Goal: Information Seeking & Learning: Learn about a topic

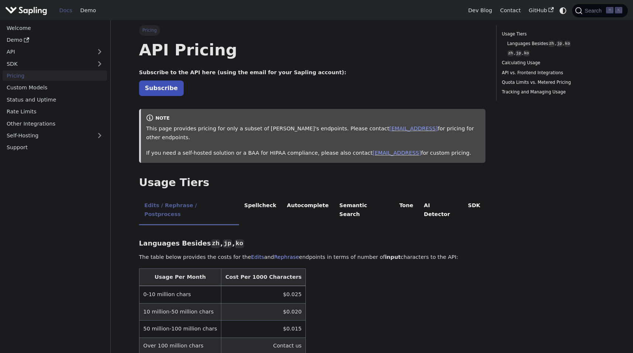
click at [199, 85] on p "Subscribe" at bounding box center [312, 88] width 347 height 10
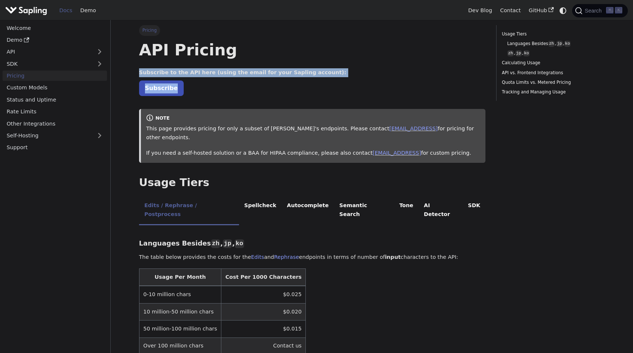
drag, startPoint x: 199, startPoint y: 85, endPoint x: 201, endPoint y: 71, distance: 13.4
click at [201, 71] on strong "Subscribe to the API here (using the email for your Sapling account):" at bounding box center [242, 72] width 207 height 6
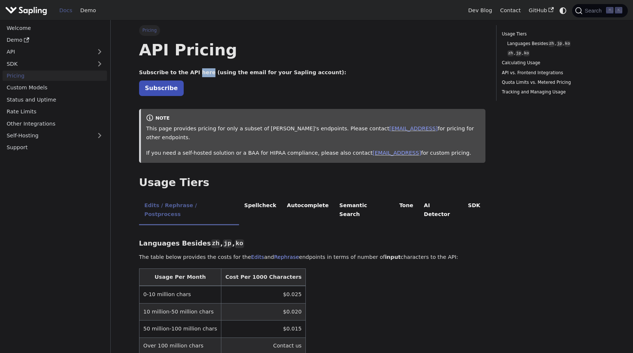
drag, startPoint x: 201, startPoint y: 71, endPoint x: 200, endPoint y: 82, distance: 11.2
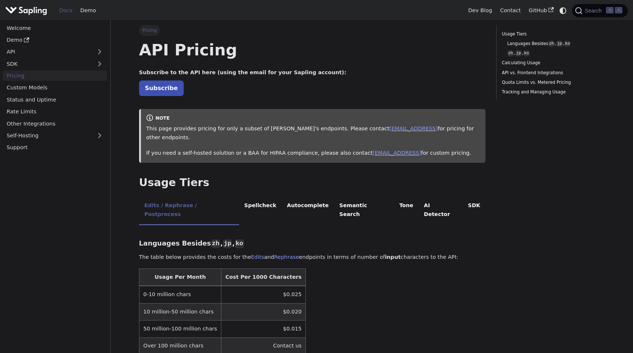
click at [204, 86] on p "Subscribe" at bounding box center [312, 88] width 347 height 10
click at [204, 87] on p "Subscribe" at bounding box center [312, 88] width 347 height 10
drag, startPoint x: 204, startPoint y: 87, endPoint x: 209, endPoint y: 72, distance: 15.3
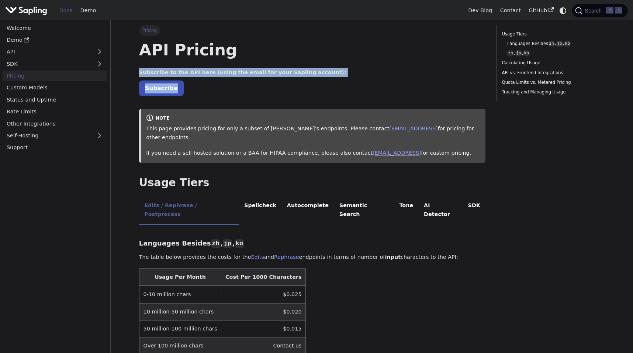
click at [209, 72] on strong "Subscribe to the API here (using the email for your Sapling account):" at bounding box center [242, 72] width 207 height 6
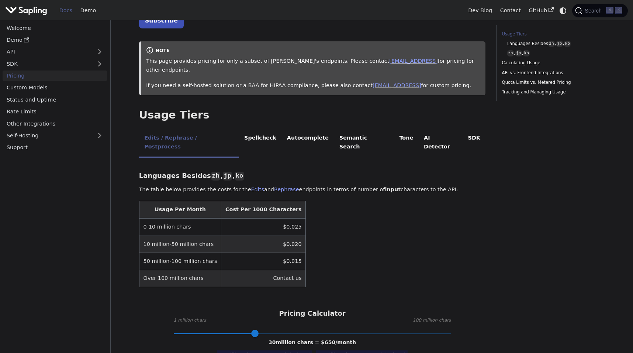
scroll to position [90, 0]
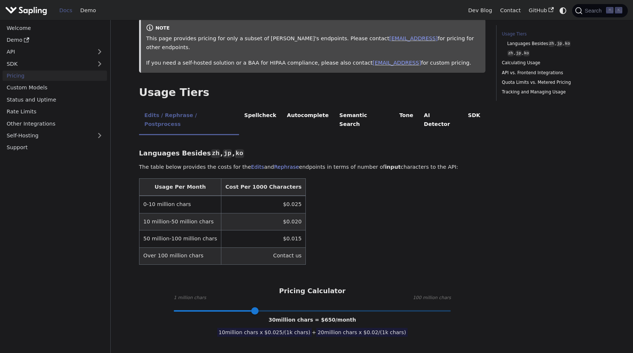
click at [280, 196] on td "$0.025" at bounding box center [263, 204] width 85 height 17
click at [273, 196] on td "$0.025" at bounding box center [263, 204] width 85 height 17
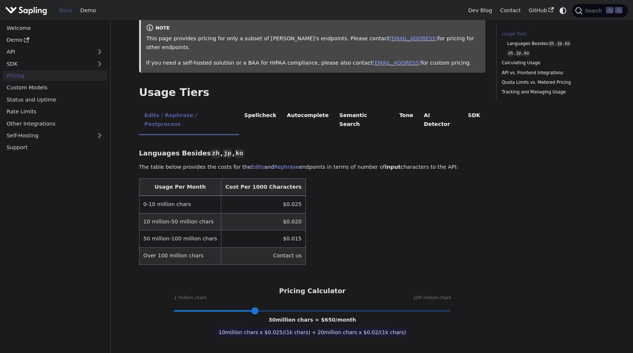
click at [275, 196] on td "$0.025" at bounding box center [263, 204] width 85 height 17
click at [279, 196] on td "$0.025" at bounding box center [263, 204] width 85 height 17
click at [281, 196] on td "$0.025" at bounding box center [263, 204] width 85 height 17
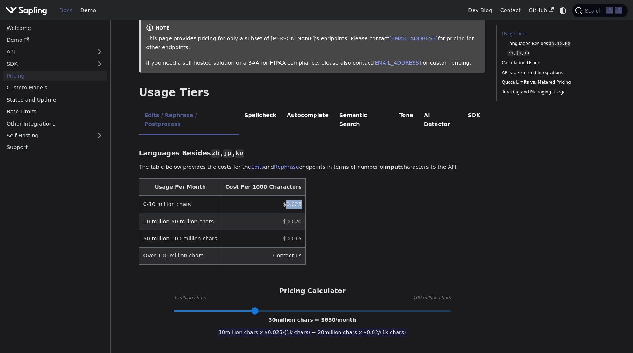
click at [281, 196] on td "$0.025" at bounding box center [263, 204] width 85 height 17
copy td "0.025"
click at [370, 197] on table "Usage Per Month Cost Per 1000 Characters 0-10 million chars $0.025 10 million-5…" at bounding box center [312, 221] width 347 height 86
click at [284, 196] on td "$0.025" at bounding box center [263, 204] width 85 height 17
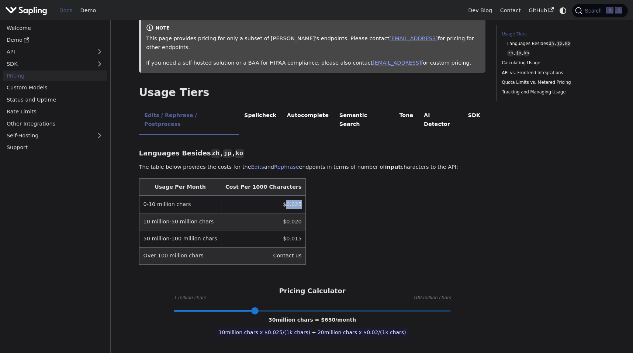
click at [285, 196] on td "$0.025" at bounding box center [263, 204] width 85 height 17
drag, startPoint x: 280, startPoint y: 187, endPoint x: 289, endPoint y: 186, distance: 8.5
click at [289, 196] on td "$0.025" at bounding box center [263, 204] width 85 height 17
drag, startPoint x: 278, startPoint y: 187, endPoint x: 261, endPoint y: 187, distance: 17.0
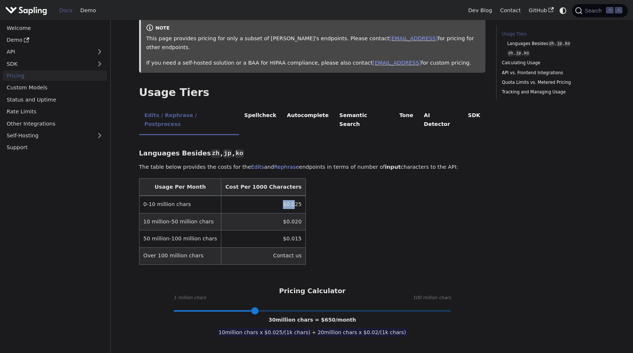
click at [261, 196] on td "$0.025" at bounding box center [263, 204] width 85 height 17
drag, startPoint x: 278, startPoint y: 187, endPoint x: 292, endPoint y: 187, distance: 14.0
click at [291, 187] on table "Usage Per Month Cost Per 1000 Characters 0-10 million chars $0.025 10 million-5…" at bounding box center [312, 221] width 347 height 86
click at [292, 187] on table "Usage Per Month Cost Per 1000 Characters 0-10 million chars $0.025 10 million-5…" at bounding box center [312, 221] width 347 height 86
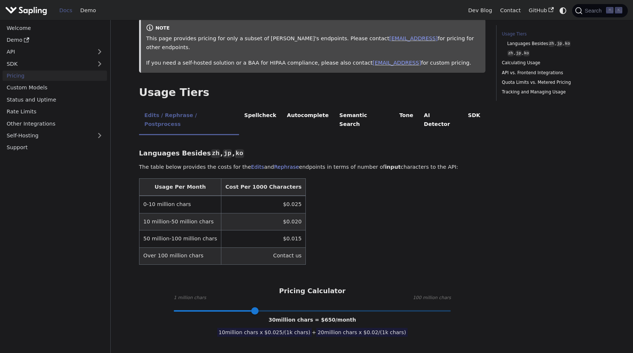
click at [282, 196] on td "$0.025" at bounding box center [263, 204] width 85 height 17
click at [274, 196] on td "$0.025" at bounding box center [263, 204] width 85 height 17
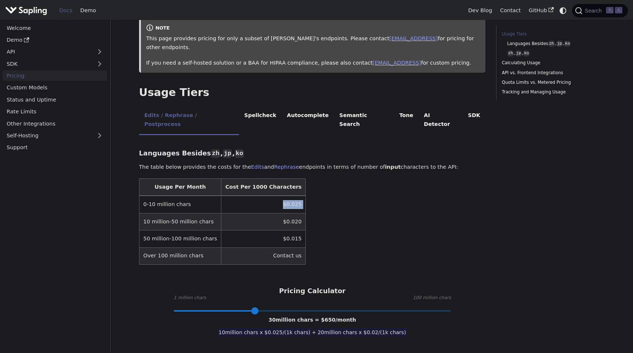
click at [282, 196] on td "$0.025" at bounding box center [263, 204] width 85 height 17
drag, startPoint x: 266, startPoint y: 187, endPoint x: 305, endPoint y: 187, distance: 38.8
click at [305, 187] on table "Usage Per Month Cost Per 1000 Characters 0-10 million chars $0.025 10 million-5…" at bounding box center [312, 221] width 347 height 86
drag, startPoint x: 305, startPoint y: 187, endPoint x: 244, endPoint y: 187, distance: 60.9
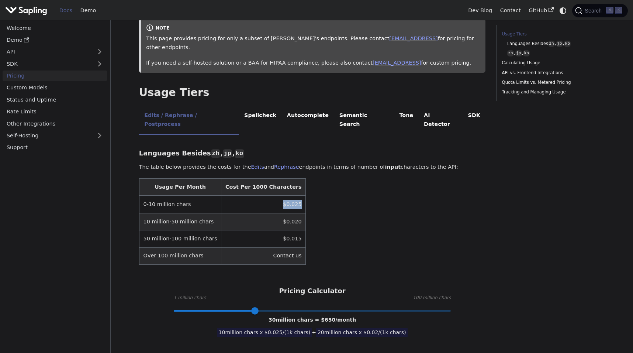
click at [244, 187] on table "Usage Per Month Cost Per 1000 Characters 0-10 million chars $0.025 10 million-5…" at bounding box center [312, 221] width 347 height 86
click at [244, 196] on td "$0.025" at bounding box center [263, 204] width 85 height 17
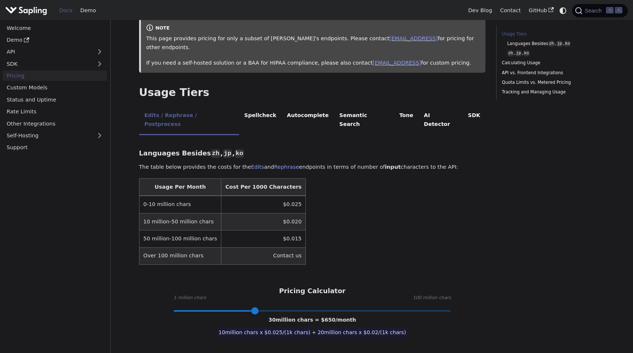
click at [244, 196] on td "$0.025" at bounding box center [263, 204] width 85 height 17
click at [251, 196] on td "$0.025" at bounding box center [263, 204] width 85 height 17
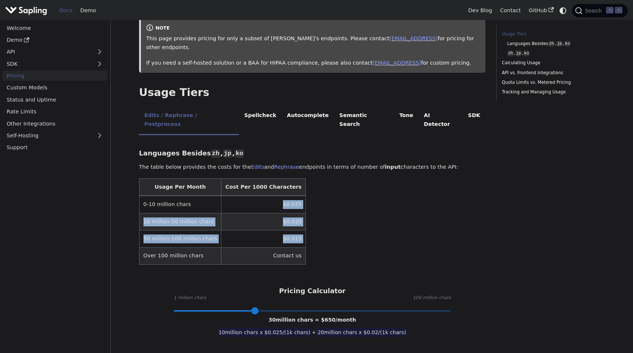
drag, startPoint x: 251, startPoint y: 187, endPoint x: 251, endPoint y: 213, distance: 26.2
click at [251, 213] on tbody "0-10 million chars $0.025 10 million-50 million chars $0.020 50 million-100 mil…" at bounding box center [222, 230] width 167 height 69
click at [251, 230] on td "$0.015" at bounding box center [263, 238] width 85 height 17
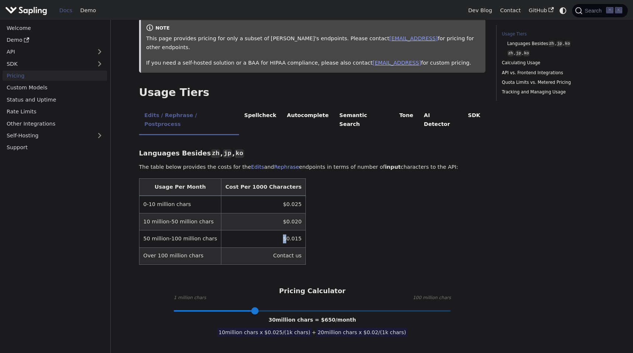
click at [251, 230] on td "$0.015" at bounding box center [263, 238] width 85 height 17
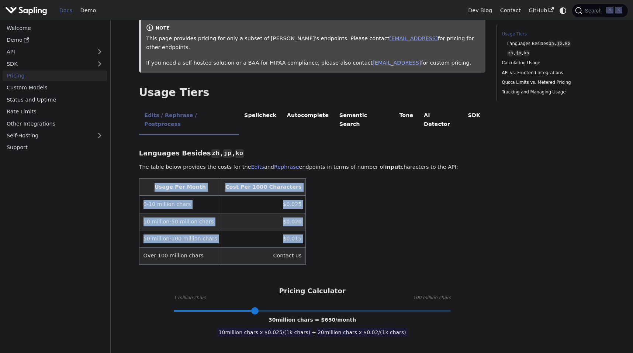
drag, startPoint x: 251, startPoint y: 213, endPoint x: 206, endPoint y: 159, distance: 70.3
click at [210, 178] on table "Usage Per Month Cost Per 1000 Characters 0-10 million chars $0.025 10 million-5…" at bounding box center [312, 221] width 347 height 86
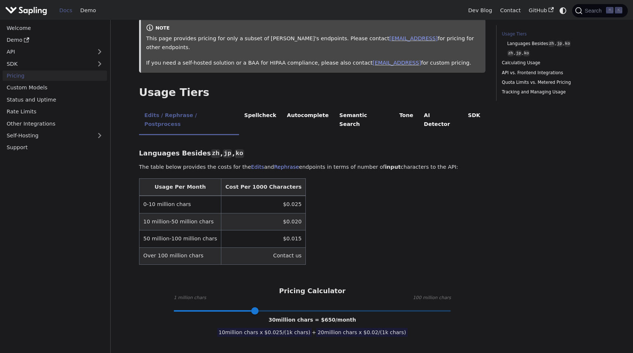
click at [359, 218] on table "Usage Per Month Cost Per 1000 Characters 0-10 million chars $0.025 10 million-5…" at bounding box center [312, 221] width 347 height 86
drag, startPoint x: 252, startPoint y: 292, endPoint x: 158, endPoint y: 286, distance: 94.7
click at [158, 287] on div "Pricing Calculator 1 million chars 100 million chars 1 million chars = $ 25 /mo…" at bounding box center [312, 299] width 347 height 24
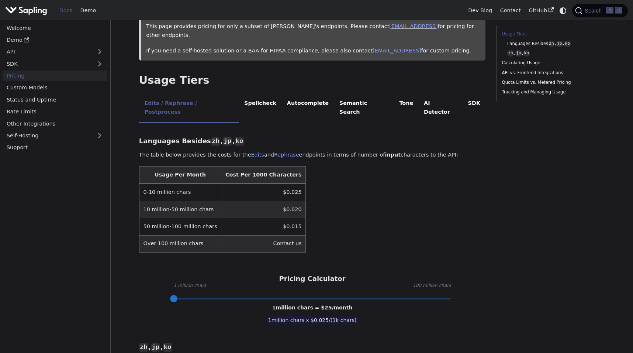
scroll to position [105, 0]
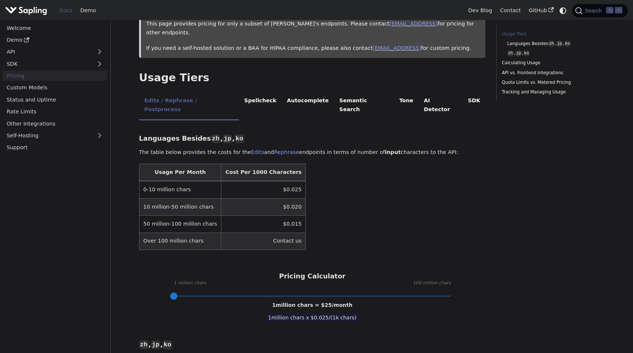
click at [360, 209] on table "Usage Per Month Cost Per 1000 Characters 0-10 million chars $0.025 10 million-5…" at bounding box center [312, 207] width 347 height 86
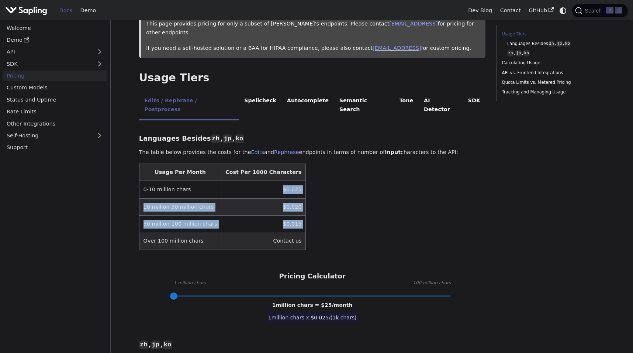
drag, startPoint x: 360, startPoint y: 209, endPoint x: 356, endPoint y: 169, distance: 40.4
click at [356, 169] on table "Usage Per Month Cost Per 1000 Characters 0-10 million chars $0.025 10 million-5…" at bounding box center [312, 207] width 347 height 86
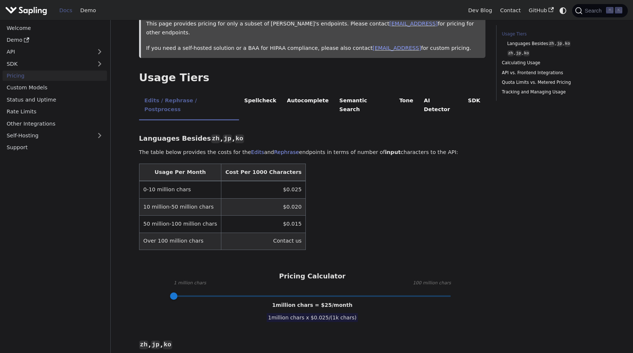
click at [356, 169] on table "Usage Per Month Cost Per 1000 Characters 0-10 million chars $0.025 10 million-5…" at bounding box center [312, 207] width 347 height 86
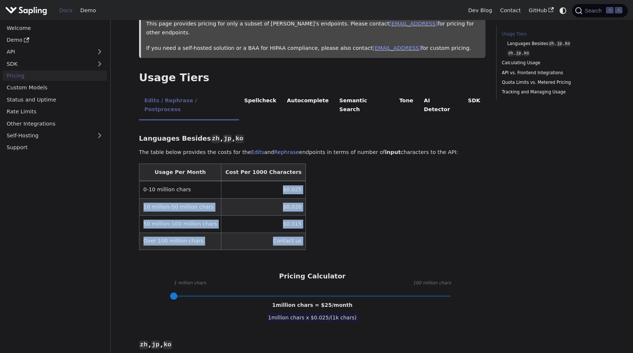
drag, startPoint x: 356, startPoint y: 169, endPoint x: 345, endPoint y: 220, distance: 51.8
click at [345, 220] on table "Usage Per Month Cost Per 1000 Characters 0-10 million chars $0.025 10 million-5…" at bounding box center [312, 207] width 347 height 86
click at [345, 221] on table "Usage Per Month Cost Per 1000 Characters 0-10 million chars $0.025 10 million-5…" at bounding box center [312, 207] width 347 height 86
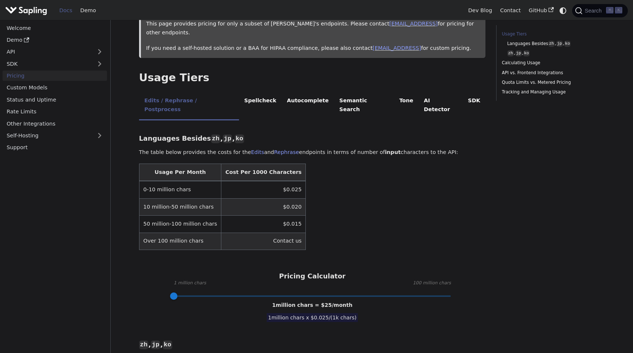
click at [345, 221] on table "Usage Per Month Cost Per 1000 Characters 0-10 million chars $0.025 10 million-5…" at bounding box center [312, 207] width 347 height 86
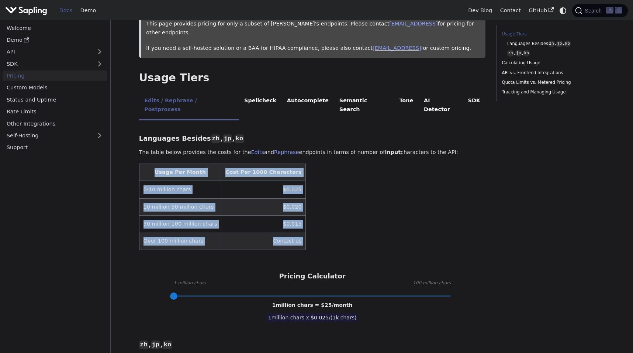
drag, startPoint x: 345, startPoint y: 221, endPoint x: 194, endPoint y: 151, distance: 166.8
click at [193, 164] on table "Usage Per Month Cost Per 1000 Characters 0-10 million chars $0.025 10 million-5…" at bounding box center [312, 207] width 347 height 86
click at [194, 164] on th "Usage Per Month" at bounding box center [180, 172] width 82 height 17
drag, startPoint x: 194, startPoint y: 151, endPoint x: 326, endPoint y: 228, distance: 153.0
click at [326, 228] on table "Usage Per Month Cost Per 1000 Characters 0-10 million chars $0.025 10 million-5…" at bounding box center [312, 207] width 347 height 86
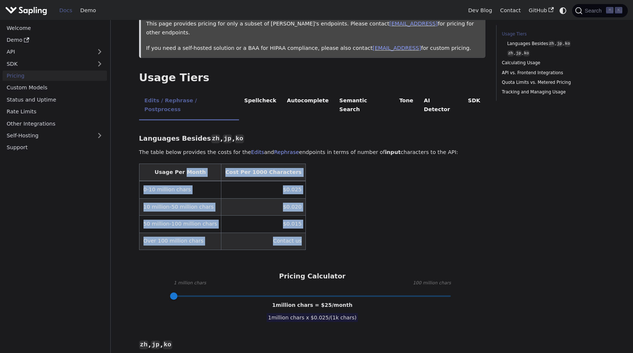
click at [326, 228] on table "Usage Per Month Cost Per 1000 Characters 0-10 million chars $0.025 10 million-5…" at bounding box center [312, 207] width 347 height 86
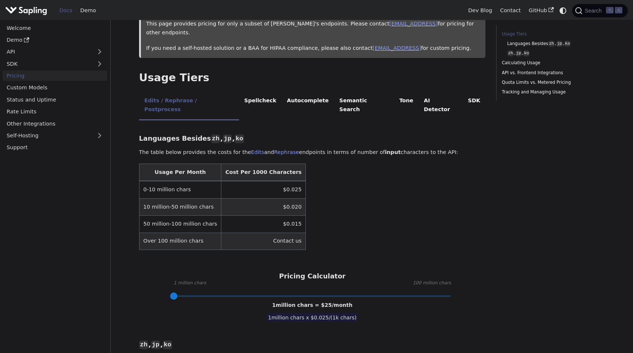
click at [326, 228] on table "Usage Per Month Cost Per 1000 Characters 0-10 million chars $0.025 10 million-5…" at bounding box center [312, 207] width 347 height 86
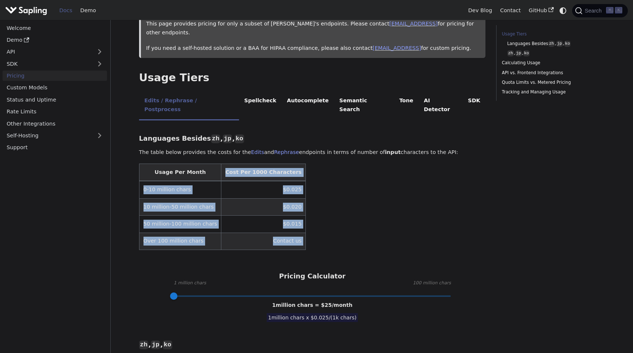
drag, startPoint x: 326, startPoint y: 228, endPoint x: 340, endPoint y: 152, distance: 77.6
click at [339, 164] on table "Usage Per Month Cost Per 1000 Characters 0-10 million chars $0.025 10 million-5…" at bounding box center [312, 207] width 347 height 86
click at [340, 164] on table "Usage Per Month Cost Per 1000 Characters 0-10 million chars $0.025 10 million-5…" at bounding box center [312, 207] width 347 height 86
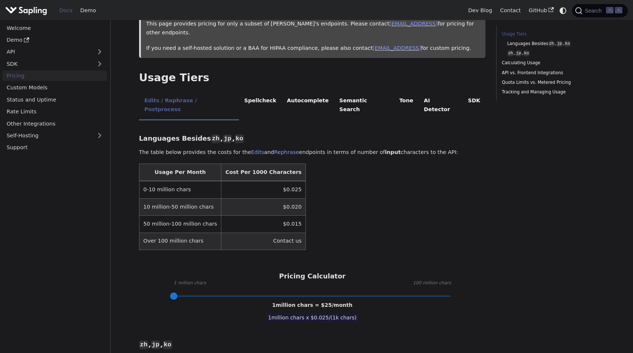
click at [340, 164] on table "Usage Per Month Cost Per 1000 Characters 0-10 million chars $0.025 10 million-5…" at bounding box center [312, 207] width 347 height 86
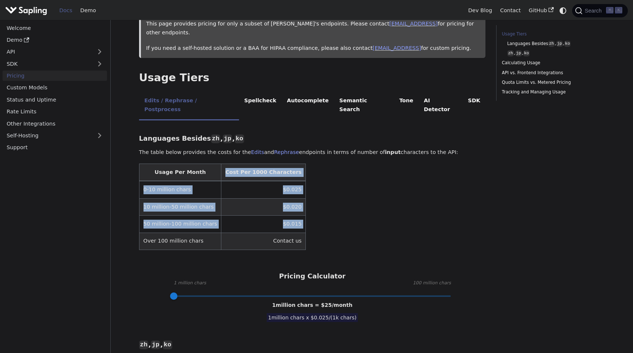
drag, startPoint x: 340, startPoint y: 152, endPoint x: 335, endPoint y: 209, distance: 57.4
click at [335, 209] on table "Usage Per Month Cost Per 1000 Characters 0-10 million chars $0.025 10 million-5…" at bounding box center [312, 207] width 347 height 86
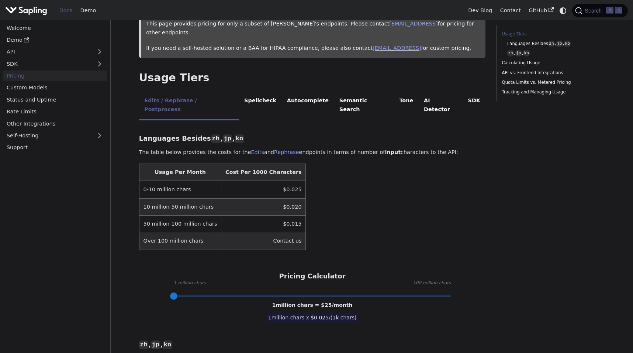
click at [333, 219] on table "Usage Per Month Cost Per 1000 Characters 0-10 million chars $0.025 10 million-5…" at bounding box center [312, 207] width 347 height 86
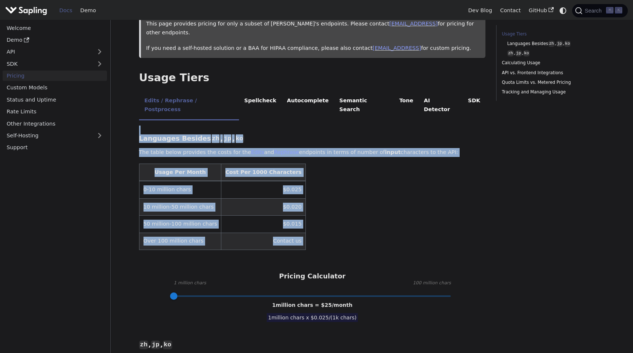
drag, startPoint x: 333, startPoint y: 219, endPoint x: 333, endPoint y: 114, distance: 104.8
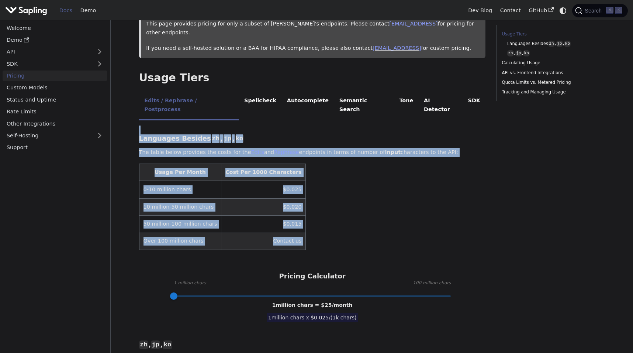
drag, startPoint x: 333, startPoint y: 114, endPoint x: 329, endPoint y: 228, distance: 114.1
click at [329, 228] on table "Usage Per Month Cost Per 1000 Characters 0-10 million chars $0.025 10 million-5…" at bounding box center [312, 207] width 347 height 86
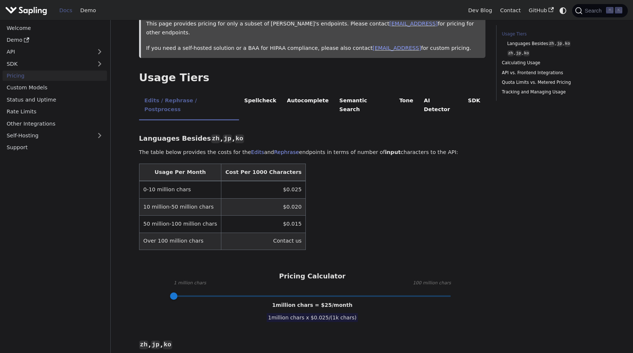
click at [329, 228] on table "Usage Per Month Cost Per 1000 Characters 0-10 million chars $0.025 10 million-5…" at bounding box center [312, 207] width 347 height 86
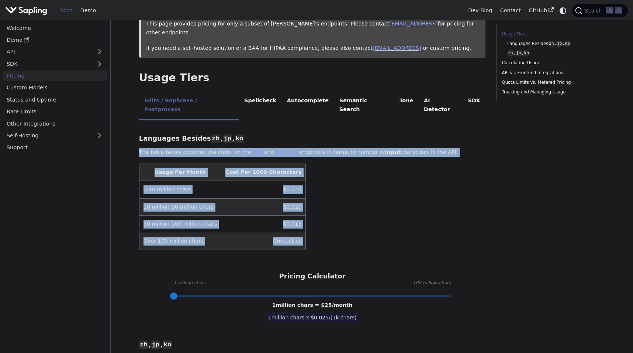
drag, startPoint x: 329, startPoint y: 228, endPoint x: 333, endPoint y: 130, distance: 98.7
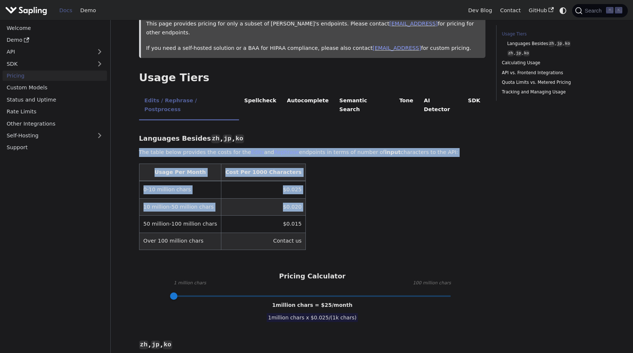
drag, startPoint x: 333, startPoint y: 130, endPoint x: 330, endPoint y: 193, distance: 63.9
click at [330, 194] on table "Usage Per Month Cost Per 1000 Characters 0-10 million chars $0.025 10 million-5…" at bounding box center [312, 207] width 347 height 86
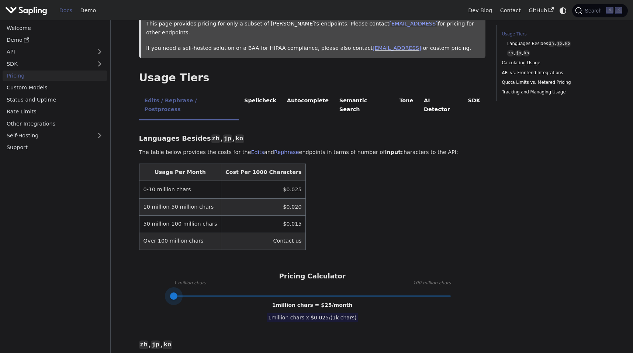
drag, startPoint x: 173, startPoint y: 280, endPoint x: 161, endPoint y: 279, distance: 12.2
drag, startPoint x: 173, startPoint y: 276, endPoint x: 166, endPoint y: 279, distance: 7.3
click at [170, 292] on span at bounding box center [173, 295] width 7 height 7
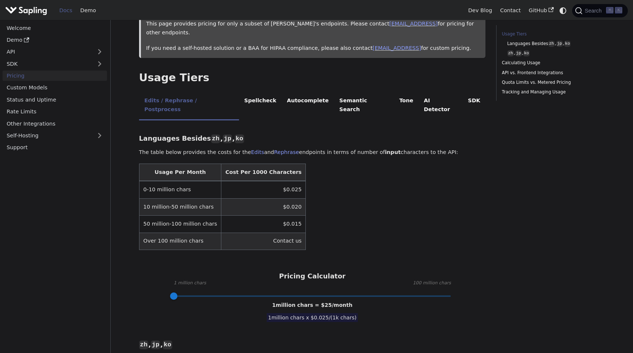
click at [303, 313] on span "1 million chars x $ 0.025 /(1k chars)" at bounding box center [313, 317] width 92 height 9
drag, startPoint x: 303, startPoint y: 299, endPoint x: 304, endPoint y: 293, distance: 6.3
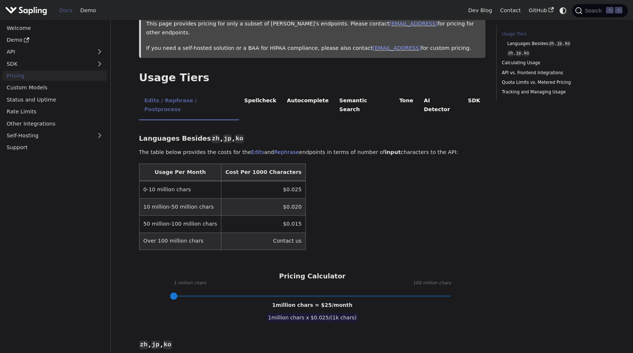
click at [308, 291] on span at bounding box center [313, 296] width 278 height 10
type input "1"
drag, startPoint x: 309, startPoint y: 281, endPoint x: 121, endPoint y: 278, distance: 188.3
click at [350, 193] on table "Usage Per Month Cost Per 1000 Characters 0-10 million chars $0.025 10 million-5…" at bounding box center [312, 207] width 347 height 86
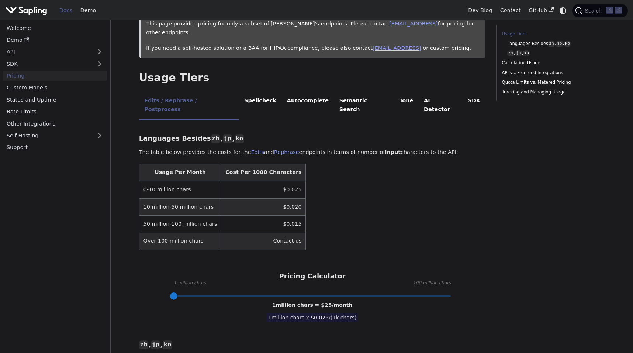
click at [341, 209] on table "Usage Per Month Cost Per 1000 Characters 0-10 million chars $0.025 10 million-5…" at bounding box center [312, 207] width 347 height 86
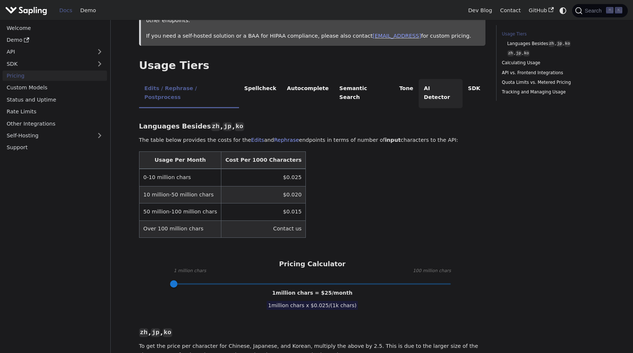
click at [419, 79] on li "AI Detector" at bounding box center [441, 93] width 44 height 29
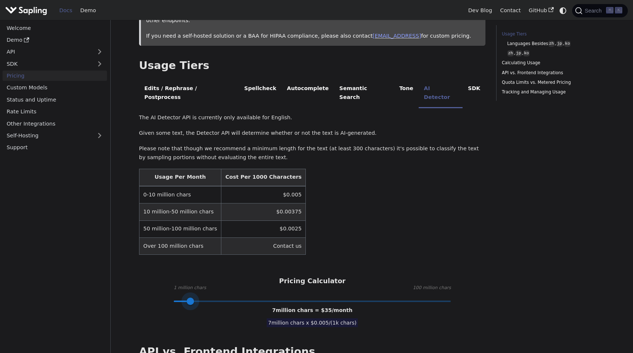
type input "1"
drag, startPoint x: 255, startPoint y: 282, endPoint x: 151, endPoint y: 276, distance: 103.9
click at [151, 277] on div "Pricing Calculator 1 million chars 100 million chars 1 million chars = $ 5 /mon…" at bounding box center [312, 289] width 347 height 24
click at [339, 210] on table "Usage Per Month Cost Per 1000 Characters 0-10 million chars $0.005 10 million-5…" at bounding box center [312, 212] width 347 height 86
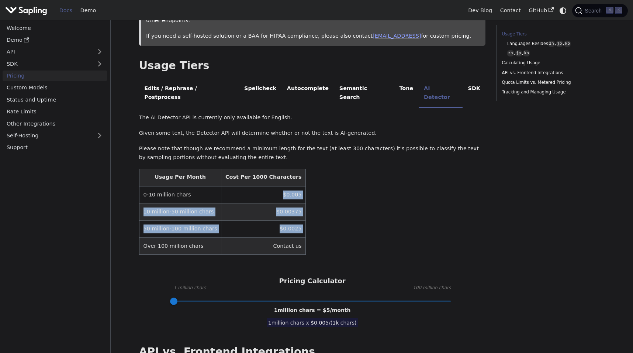
drag, startPoint x: 339, startPoint y: 210, endPoint x: 339, endPoint y: 177, distance: 32.9
click at [339, 177] on table "Usage Per Month Cost Per 1000 Characters 0-10 million chars $0.005 10 million-5…" at bounding box center [312, 212] width 347 height 86
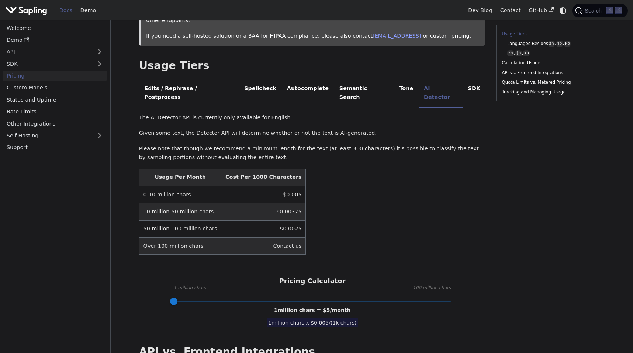
click at [339, 177] on table "Usage Per Month Cost Per 1000 Characters 0-10 million chars $0.005 10 million-5…" at bounding box center [312, 212] width 347 height 86
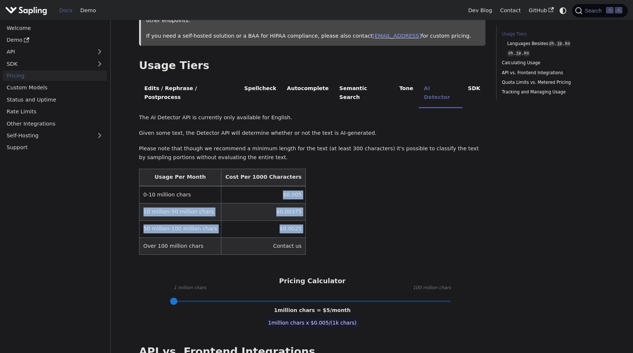
drag, startPoint x: 339, startPoint y: 177, endPoint x: 339, endPoint y: 207, distance: 30.6
click at [339, 207] on table "Usage Per Month Cost Per 1000 Characters 0-10 million chars $0.005 10 million-5…" at bounding box center [312, 212] width 347 height 86
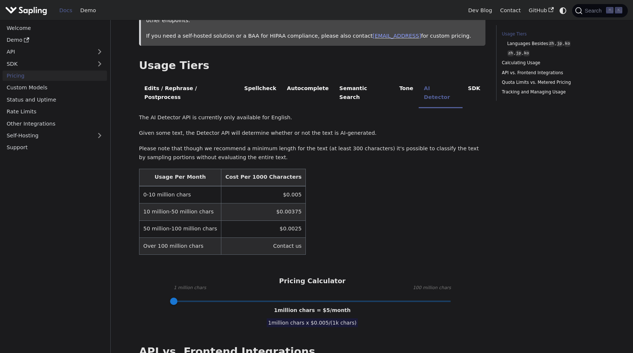
click at [339, 207] on table "Usage Per Month Cost Per 1000 Characters 0-10 million chars $0.005 10 million-5…" at bounding box center [312, 212] width 347 height 86
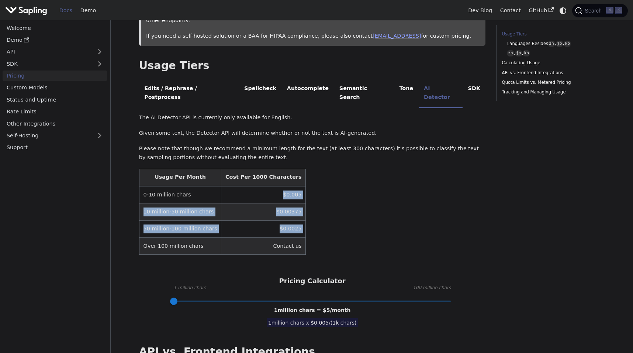
drag, startPoint x: 339, startPoint y: 207, endPoint x: 339, endPoint y: 171, distance: 36.2
click at [339, 171] on table "Usage Per Month Cost Per 1000 Characters 0-10 million chars $0.005 10 million-5…" at bounding box center [312, 212] width 347 height 86
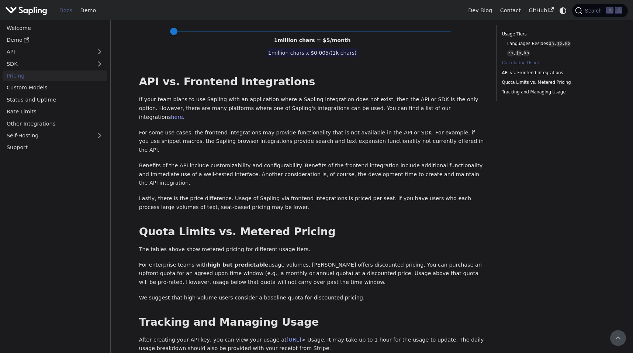
scroll to position [0, 0]
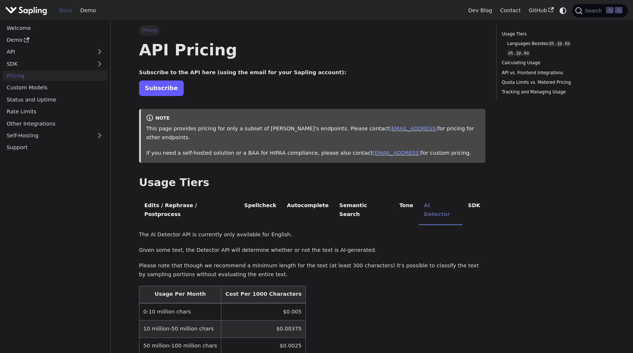
click at [166, 92] on link "Subscribe" at bounding box center [161, 87] width 45 height 15
click at [313, 176] on h2 "Usage Tiers ​" at bounding box center [312, 182] width 347 height 13
click at [283, 149] on p "If you need a self-hosted solution or a BAA for HIPAA compliance, please also c…" at bounding box center [313, 153] width 334 height 9
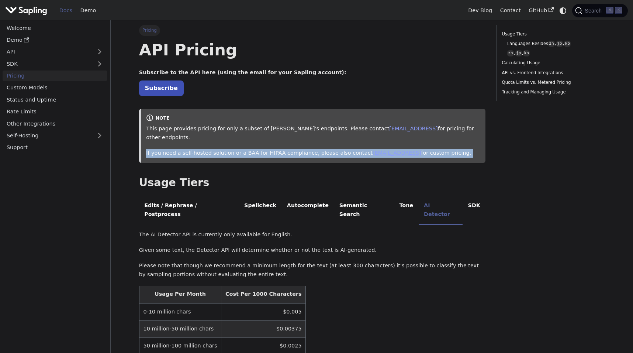
drag, startPoint x: 283, startPoint y: 143, endPoint x: 283, endPoint y: 126, distance: 17.3
click at [283, 129] on div "This page provides pricing for only a subset of Sapling's endpoints. Please con…" at bounding box center [313, 140] width 334 height 33
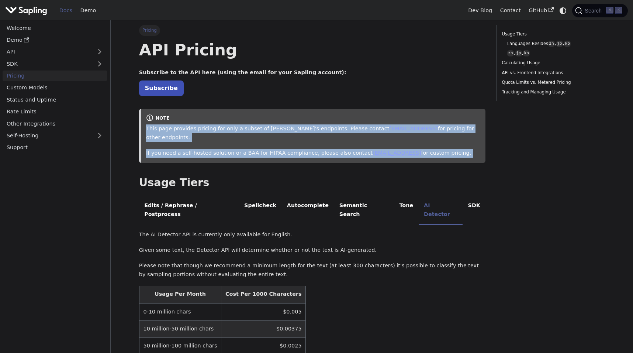
click at [283, 126] on p "This page provides pricing for only a subset of Sapling's endpoints. Please con…" at bounding box center [313, 133] width 334 height 18
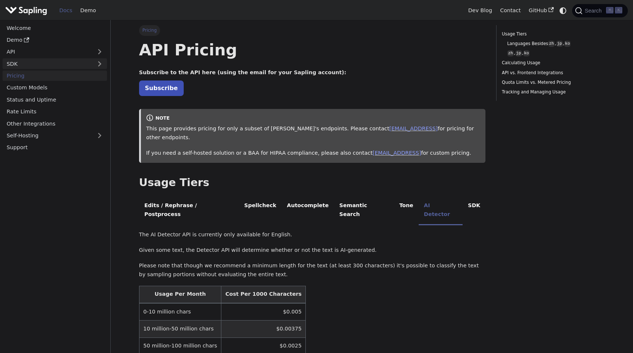
click at [30, 59] on link "SDK" at bounding box center [48, 63] width 90 height 11
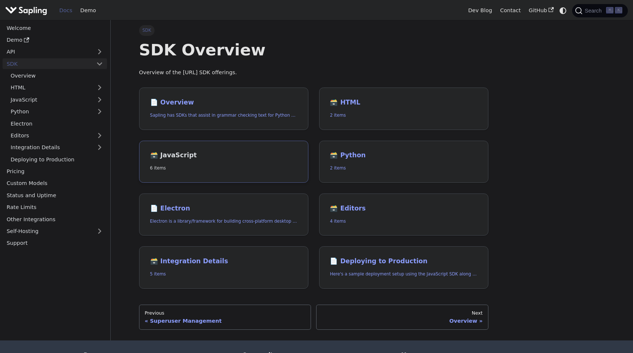
click at [202, 162] on link "🗃️ JavaScript 6 items" at bounding box center [223, 162] width 169 height 42
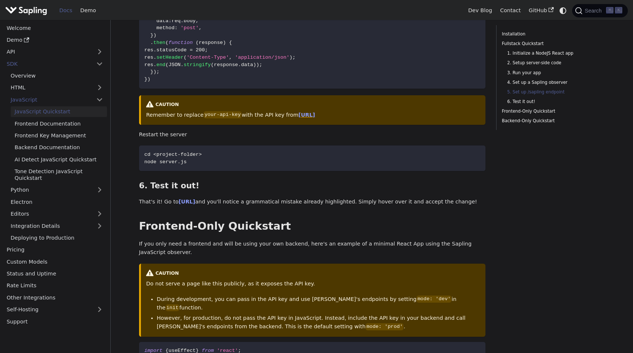
scroll to position [1209, 0]
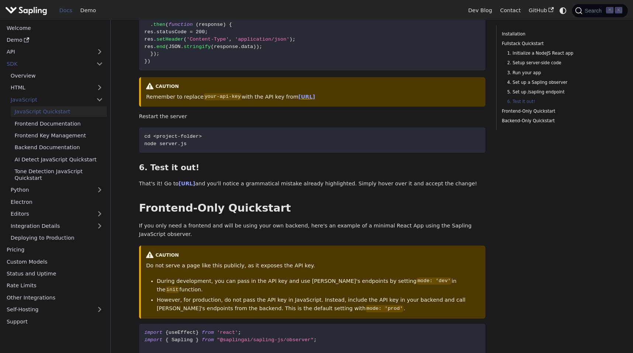
click at [309, 183] on p "That's it! Go to http://localhost:3000 and you'll notice a grammatical mistake …" at bounding box center [312, 183] width 347 height 9
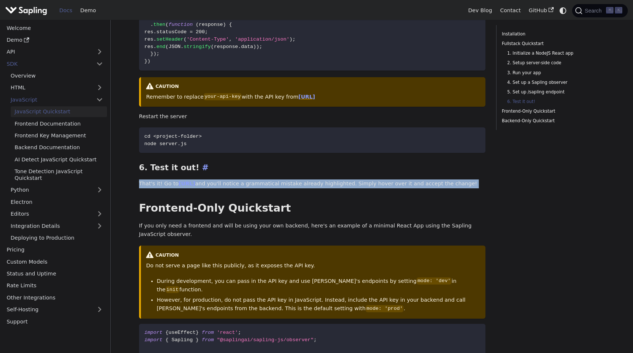
drag, startPoint x: 309, startPoint y: 183, endPoint x: 310, endPoint y: 173, distance: 10.7
click at [310, 172] on h3 "6. Test it out! ​" at bounding box center [312, 168] width 347 height 10
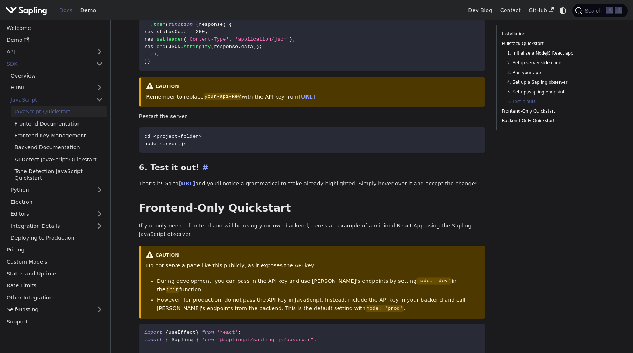
click at [310, 172] on h3 "6. Test it out! ​" at bounding box center [312, 168] width 347 height 10
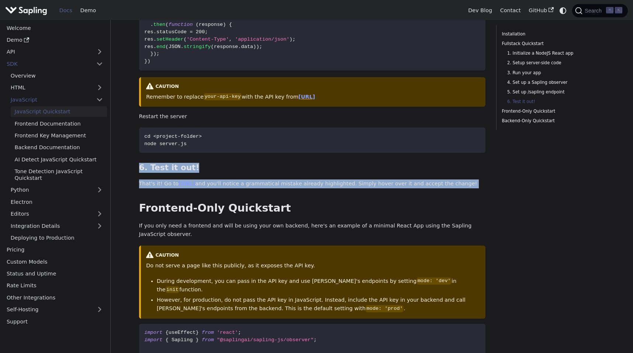
drag, startPoint x: 310, startPoint y: 172, endPoint x: 310, endPoint y: 180, distance: 7.8
click at [310, 180] on p "That's it! Go to http://localhost:3000 and you'll notice a grammatical mistake …" at bounding box center [312, 183] width 347 height 9
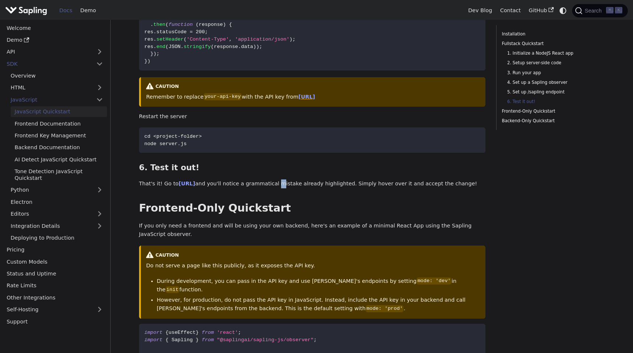
click at [310, 180] on p "That's it! Go to http://localhost:3000 and you'll notice a grammatical mistake …" at bounding box center [312, 183] width 347 height 9
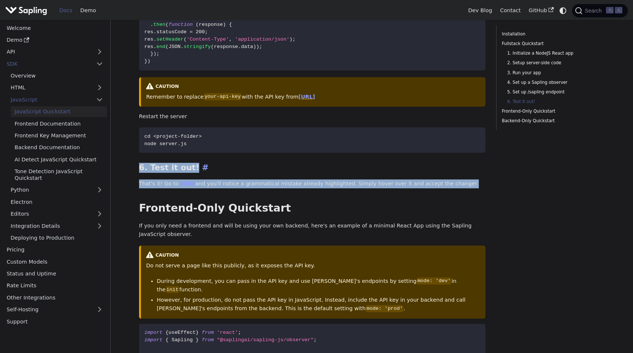
drag, startPoint x: 310, startPoint y: 180, endPoint x: 310, endPoint y: 168, distance: 12.2
click at [310, 168] on h3 "6. Test it out! ​" at bounding box center [312, 168] width 347 height 10
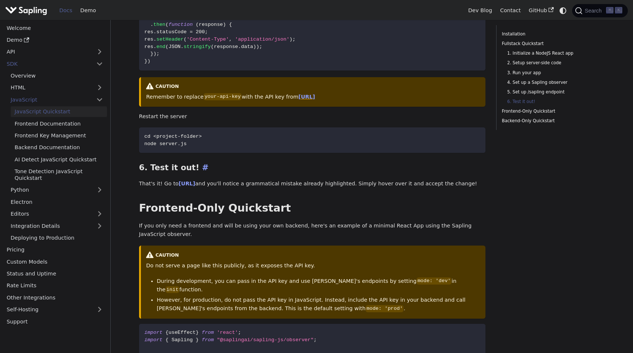
click at [310, 168] on h3 "6. Test it out! ​" at bounding box center [312, 168] width 347 height 10
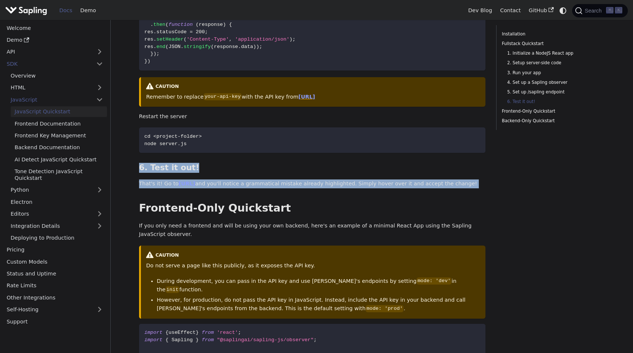
drag, startPoint x: 310, startPoint y: 168, endPoint x: 310, endPoint y: 178, distance: 10.0
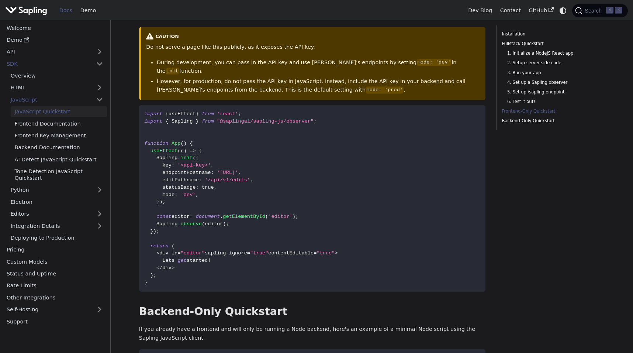
scroll to position [1432, 0]
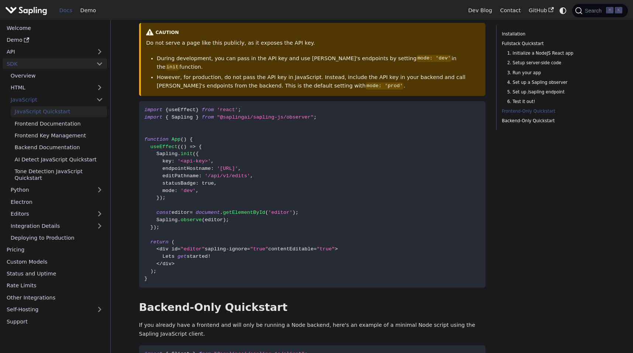
click at [25, 63] on link "SDK" at bounding box center [48, 63] width 90 height 11
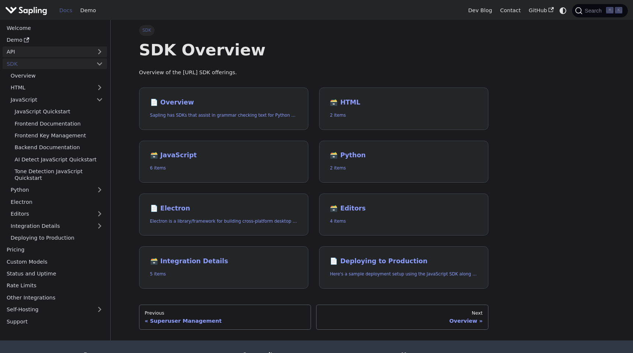
click at [25, 52] on link "API" at bounding box center [48, 52] width 90 height 11
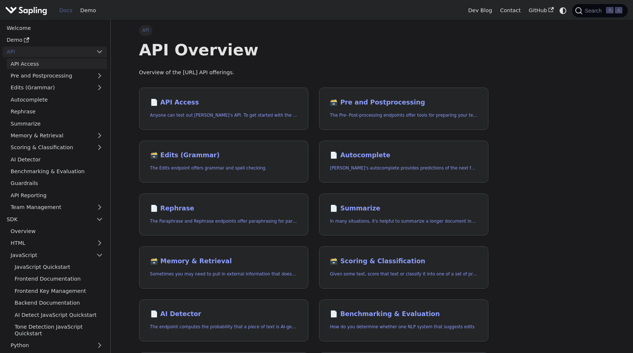
click at [35, 62] on link "API Access" at bounding box center [57, 63] width 100 height 11
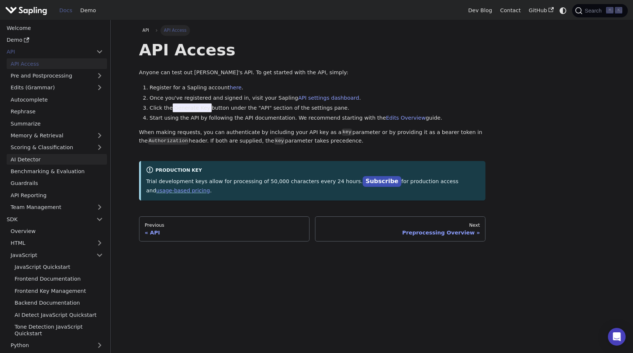
click at [49, 157] on link "AI Detector" at bounding box center [57, 159] width 100 height 11
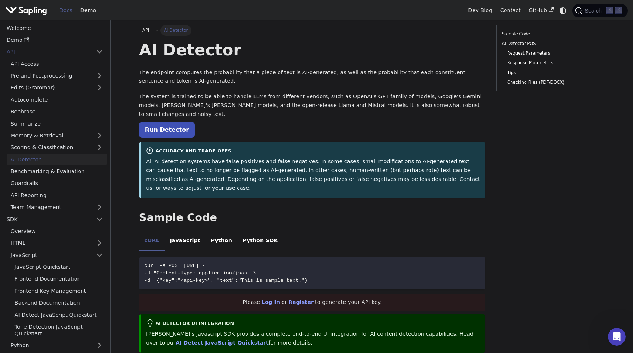
click at [307, 100] on p "The system is trained to be able to handle LLMs from different vendors, such as…" at bounding box center [312, 105] width 347 height 26
click at [298, 125] on p "Run Detector" at bounding box center [312, 130] width 347 height 10
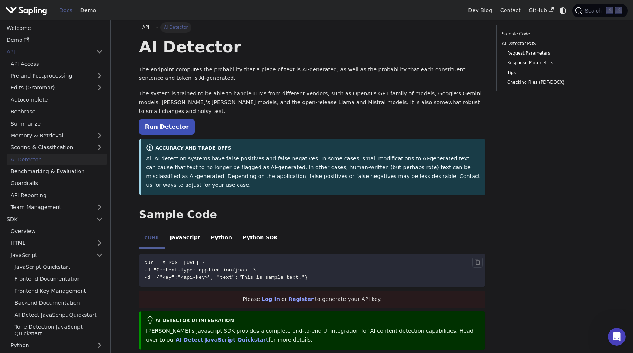
scroll to position [11, 0]
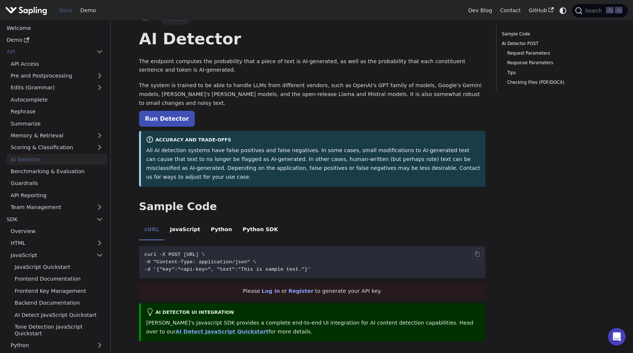
click at [321, 246] on code "curl -X POST https://api.sapling.ai/api/v1/aidetect \ -H "Content-Type: applica…" at bounding box center [312, 262] width 347 height 32
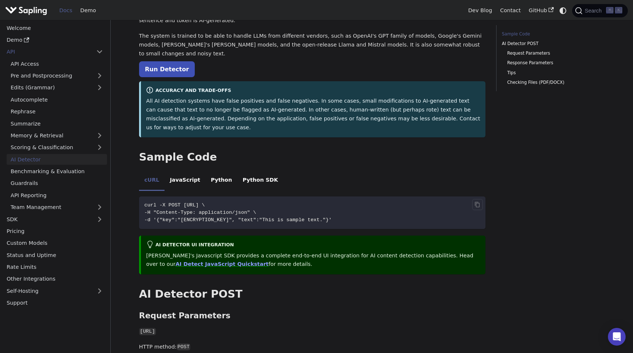
scroll to position [61, 0]
click at [185, 170] on li "JavaScript" at bounding box center [185, 180] width 41 height 21
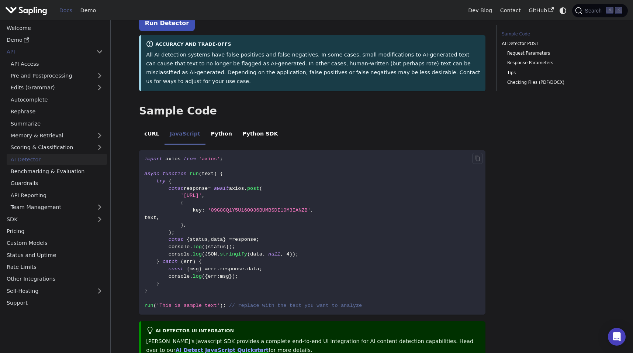
scroll to position [107, 0]
click at [154, 124] on li "cURL" at bounding box center [151, 134] width 25 height 21
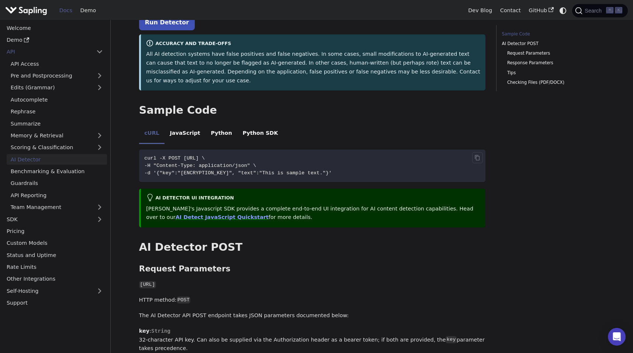
click at [196, 170] on span "-d '{"key":"[ENCRYPTION_KEY]", "text":"This is sample text."}'" at bounding box center [238, 173] width 188 height 6
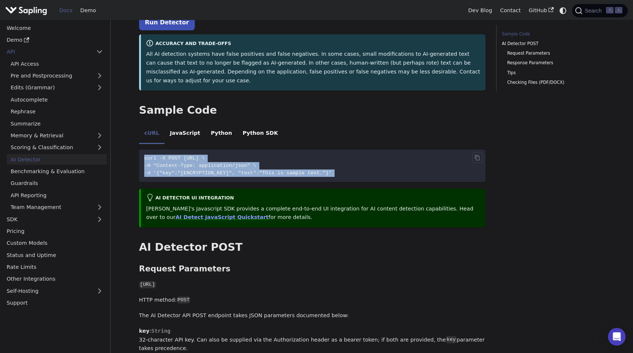
drag, startPoint x: 196, startPoint y: 154, endPoint x: 195, endPoint y: 141, distance: 12.9
click at [195, 149] on code "curl -X POST https://api.sapling.ai/api/v1/aidetect \ -H "Content-Type: applica…" at bounding box center [312, 165] width 347 height 32
copy div "curl -X POST https://api.sapling.ai/api/v1/aidetect \ -H "Content-Type: applica…"
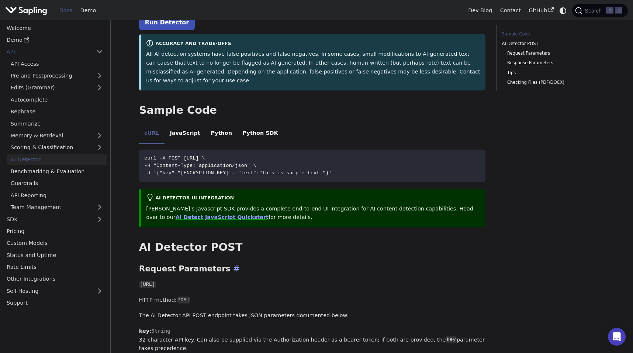
click at [278, 264] on h3 "Request Parameters ​" at bounding box center [312, 269] width 347 height 10
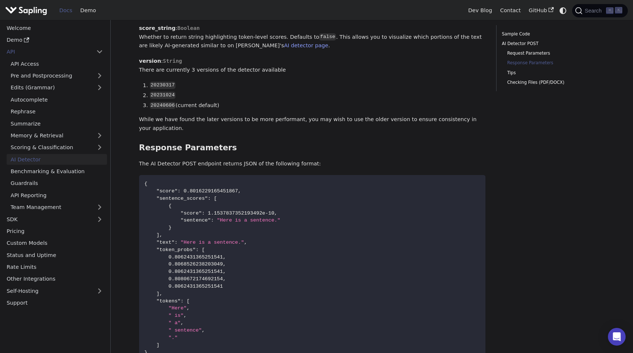
scroll to position [475, 0]
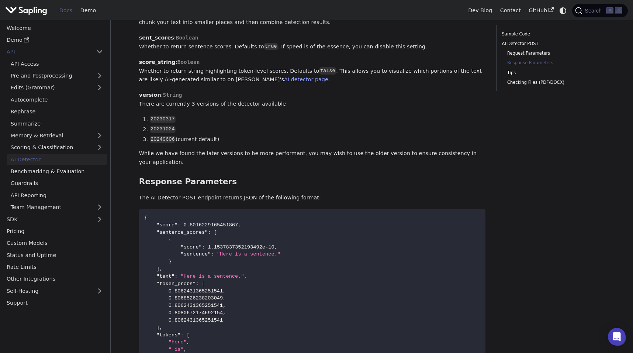
click at [264, 189] on div "AI Detector The endpoint computes the probability that a piece of text is AI-ge…" at bounding box center [312, 113] width 347 height 1096
click at [271, 193] on p "The AI Detector POST endpoint returns JSON of the following format:" at bounding box center [312, 197] width 347 height 9
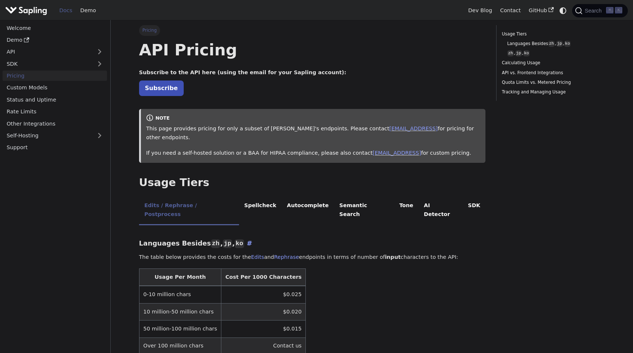
click at [349, 239] on h3 "Languages Besides zh , jp , ko ​" at bounding box center [312, 243] width 347 height 8
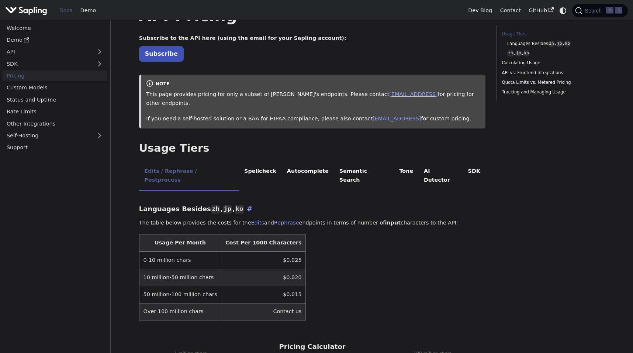
click at [349, 234] on table "Usage Per Month Cost Per 1000 Characters 0-10 million chars $0.025 10 million-5…" at bounding box center [312, 277] width 347 height 86
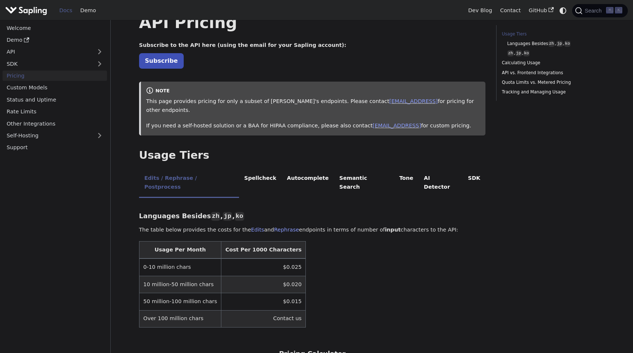
click at [344, 226] on p "The table below provides the costs for the Edits and Rephrase endpoints in term…" at bounding box center [312, 230] width 347 height 9
drag, startPoint x: 344, startPoint y: 212, endPoint x: 344, endPoint y: 196, distance: 15.5
click at [344, 212] on h3 "Languages Besides zh , jp , ko ​" at bounding box center [312, 216] width 347 height 8
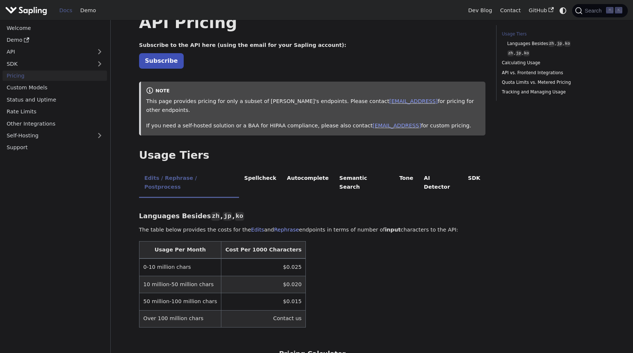
click at [342, 241] on table "Usage Per Month Cost Per 1000 Characters 0-10 million chars $0.025 10 million-5…" at bounding box center [312, 284] width 347 height 86
click at [278, 212] on h3 "Languages Besides zh , jp , ko ​" at bounding box center [312, 216] width 347 height 8
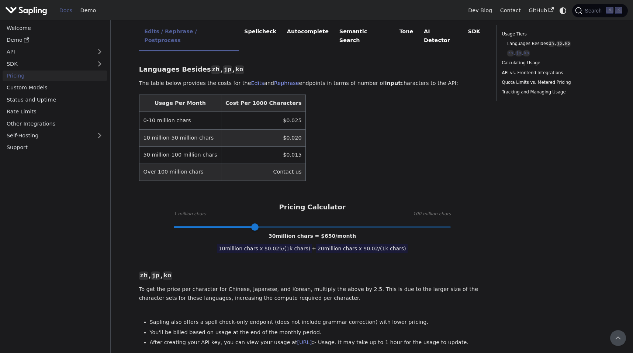
scroll to position [111, 0]
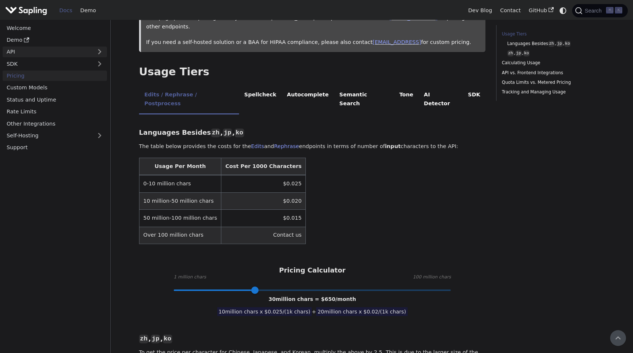
click at [17, 52] on link "API" at bounding box center [48, 52] width 90 height 11
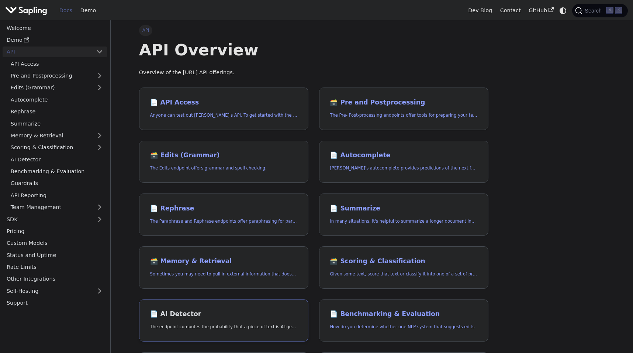
click at [206, 311] on h2 "📄️ AI Detector" at bounding box center [223, 314] width 147 height 8
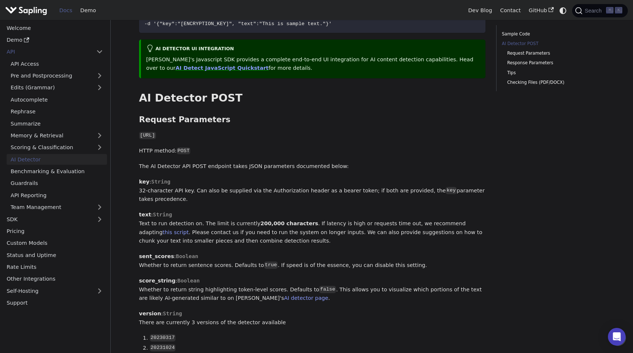
scroll to position [239, 0]
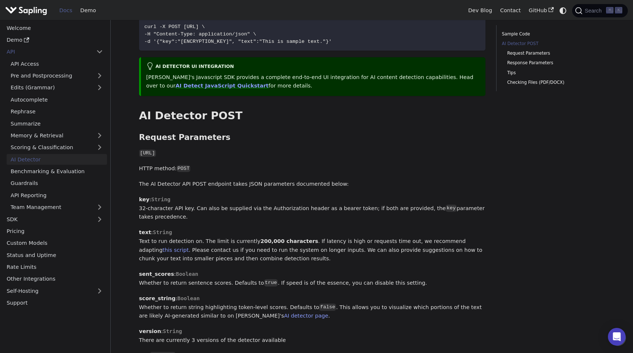
click at [274, 195] on p "key : String 32-character API key. Can also be supplied via the Authorization h…" at bounding box center [312, 208] width 347 height 26
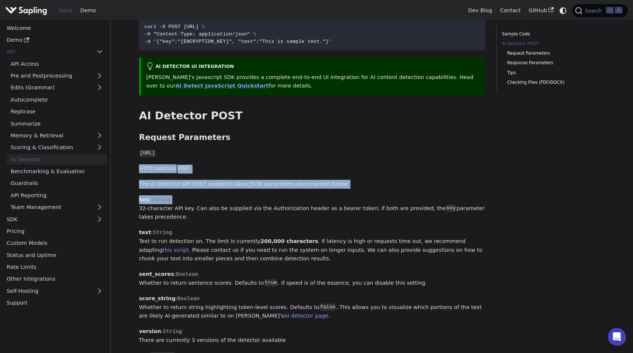
drag, startPoint x: 274, startPoint y: 184, endPoint x: 278, endPoint y: 153, distance: 31.3
click at [278, 153] on div "AI Detector The endpoint computes the probability that a piece of text is AI-ge…" at bounding box center [312, 349] width 347 height 1096
click at [278, 164] on p "HTTP method: POST" at bounding box center [312, 168] width 347 height 9
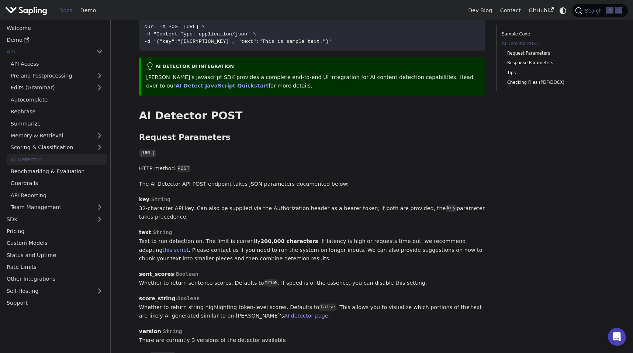
click at [278, 164] on p "HTTP method: POST" at bounding box center [312, 168] width 347 height 9
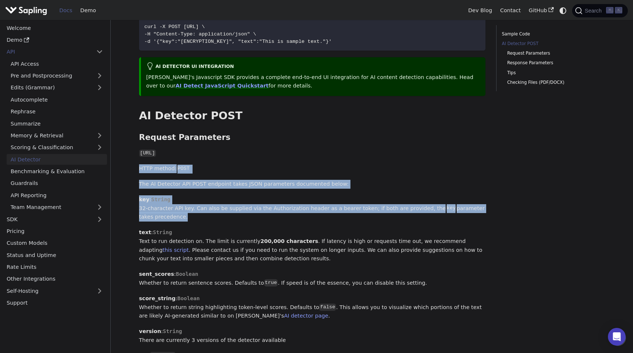
drag, startPoint x: 278, startPoint y: 152, endPoint x: 276, endPoint y: 200, distance: 47.6
click at [276, 200] on div "AI Detector The endpoint computes the probability that a piece of text is AI-ge…" at bounding box center [312, 349] width 347 height 1096
click at [276, 201] on p "key : String 32-character API key. Can also be supplied via the Authorization h…" at bounding box center [312, 208] width 347 height 26
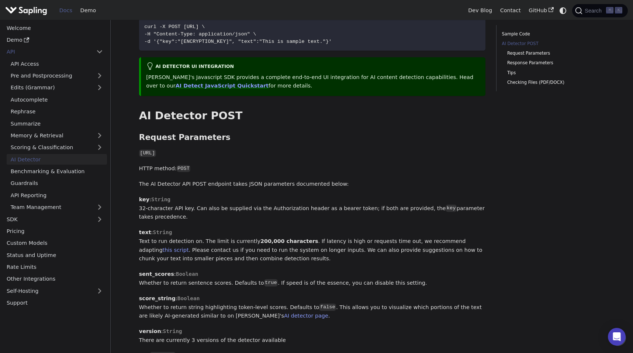
click at [276, 201] on p "key : String 32-character API key. Can also be supplied via the Authorization h…" at bounding box center [312, 208] width 347 height 26
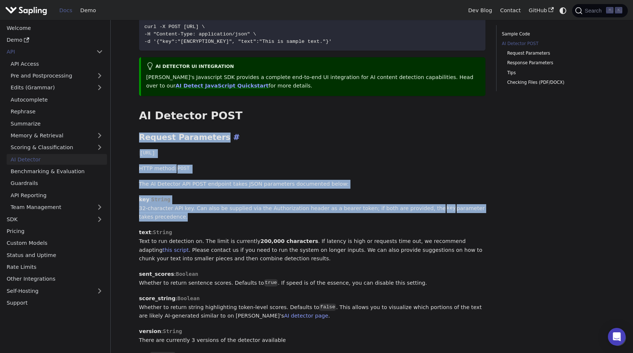
drag, startPoint x: 276, startPoint y: 201, endPoint x: 306, endPoint y: 116, distance: 90.2
click at [306, 116] on div "AI Detector The endpoint computes the probability that a piece of text is AI-ge…" at bounding box center [312, 349] width 347 height 1096
click at [306, 133] on h3 "Request Parameters ​" at bounding box center [312, 138] width 347 height 10
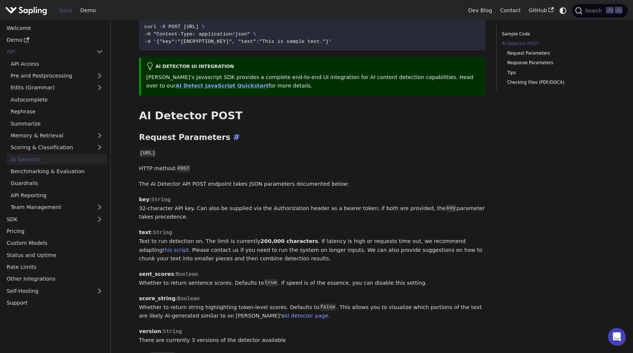
click at [306, 133] on h3 "Request Parameters ​" at bounding box center [312, 138] width 347 height 10
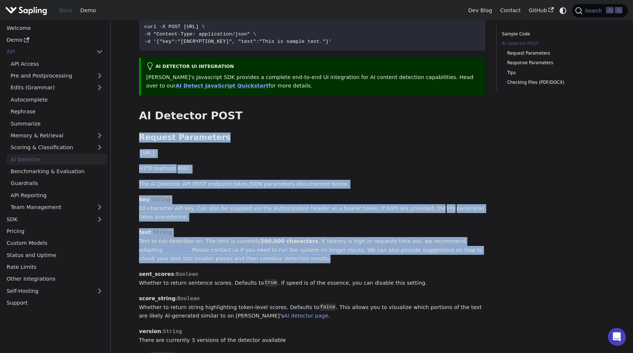
drag, startPoint x: 306, startPoint y: 115, endPoint x: 289, endPoint y: 234, distance: 120.4
click at [289, 234] on div "AI Detector The endpoint computes the probability that a piece of text is AI-ge…" at bounding box center [312, 349] width 347 height 1096
click at [289, 235] on p "text : String Text to run detection on. The limit is currently 200,000 characte…" at bounding box center [312, 245] width 347 height 35
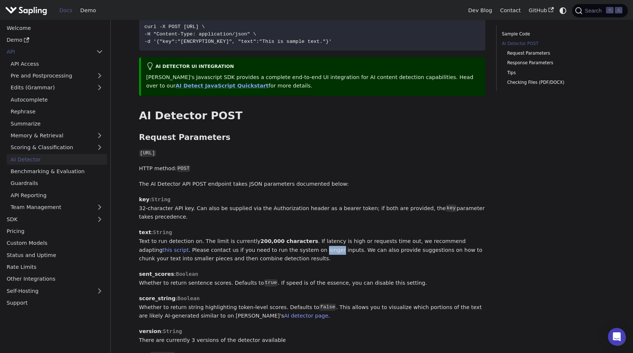
click at [289, 235] on p "text : String Text to run detection on. The limit is currently 200,000 characte…" at bounding box center [312, 245] width 347 height 35
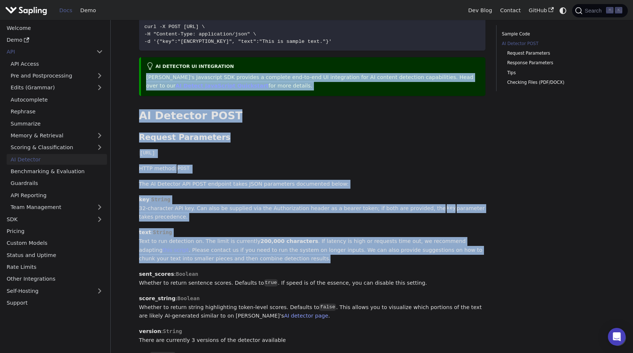
drag, startPoint x: 289, startPoint y: 235, endPoint x: 327, endPoint y: 66, distance: 173.0
click at [327, 66] on div "AI Detector The endpoint computes the probability that a piece of text is AI-ge…" at bounding box center [312, 349] width 347 height 1096
click at [306, 145] on div "AI Detector The endpoint computes the probability that a piece of text is AI-ge…" at bounding box center [312, 349] width 347 height 1096
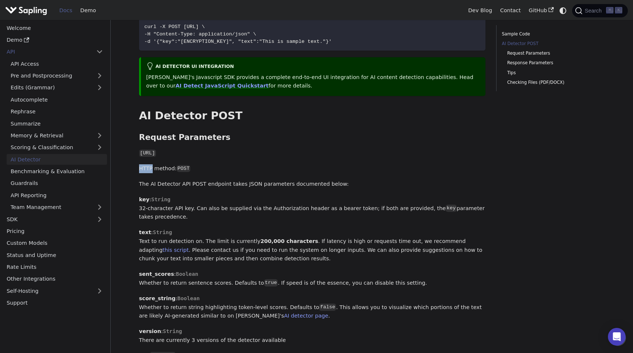
click at [306, 145] on div "AI Detector The endpoint computes the probability that a piece of text is AI-ge…" at bounding box center [312, 349] width 347 height 1096
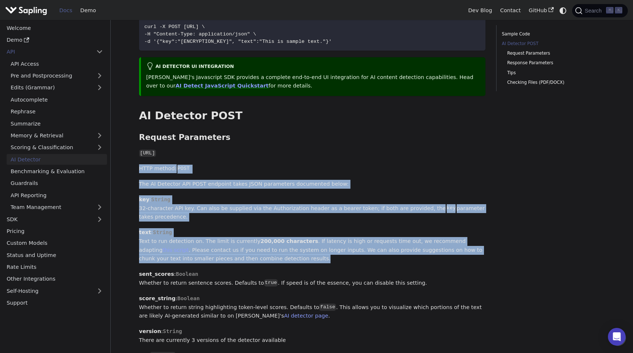
drag, startPoint x: 306, startPoint y: 145, endPoint x: 306, endPoint y: 231, distance: 85.6
click at [306, 231] on div "AI Detector The endpoint computes the probability that a piece of text is AI-ge…" at bounding box center [312, 349] width 347 height 1096
click at [306, 233] on p "text : String Text to run detection on. The limit is currently 200,000 characte…" at bounding box center [312, 245] width 347 height 35
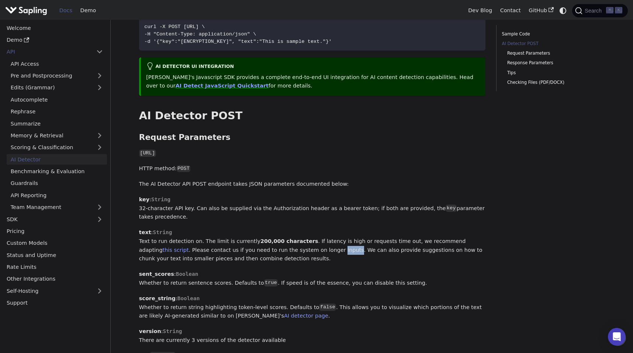
click at [306, 233] on p "text : String Text to run detection on. The limit is currently 200,000 characte…" at bounding box center [312, 245] width 347 height 35
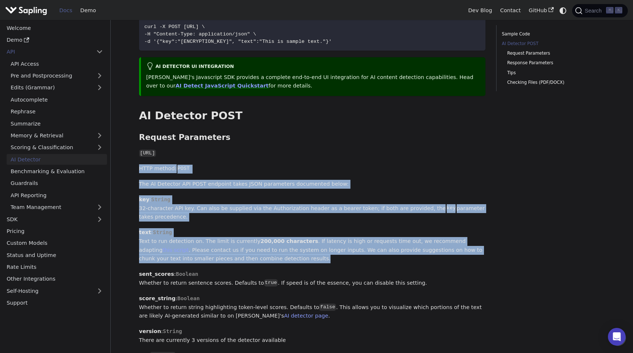
drag, startPoint x: 306, startPoint y: 233, endPoint x: 323, endPoint y: 145, distance: 89.5
click at [322, 152] on div "AI Detector The endpoint computes the probability that a piece of text is AI-ge…" at bounding box center [312, 349] width 347 height 1096
click at [323, 145] on div "AI Detector The endpoint computes the probability that a piece of text is AI-ge…" at bounding box center [312, 349] width 347 height 1096
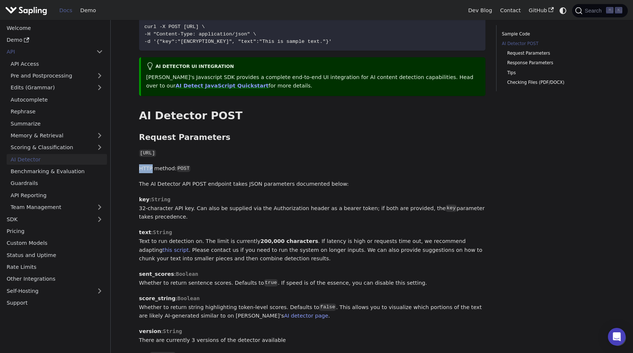
click at [323, 145] on div "AI Detector The endpoint computes the probability that a piece of text is AI-ge…" at bounding box center [312, 349] width 347 height 1096
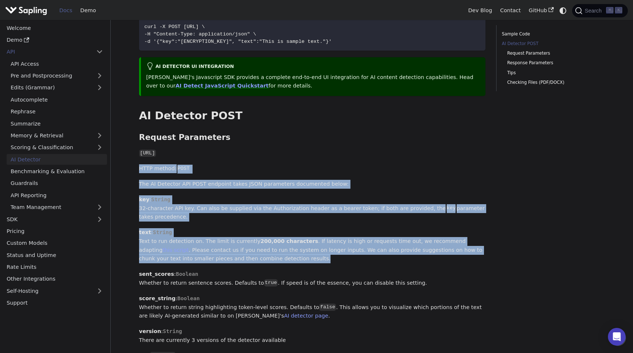
drag, startPoint x: 323, startPoint y: 145, endPoint x: 311, endPoint y: 234, distance: 90.5
click at [311, 234] on div "AI Detector The endpoint computes the probability that a piece of text is AI-ge…" at bounding box center [312, 349] width 347 height 1096
click at [311, 235] on p "text : String Text to run detection on. The limit is currently 200,000 characte…" at bounding box center [312, 245] width 347 height 35
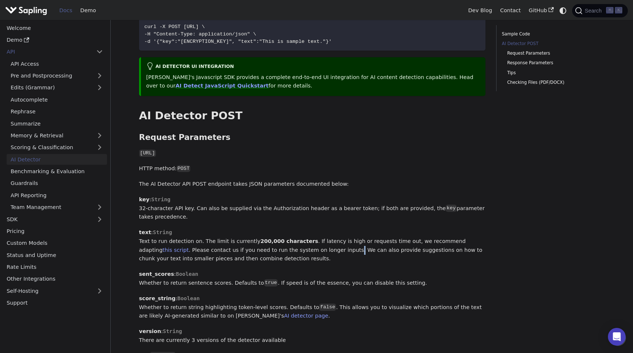
click at [311, 235] on p "text : String Text to run detection on. The limit is currently 200,000 characte…" at bounding box center [312, 245] width 347 height 35
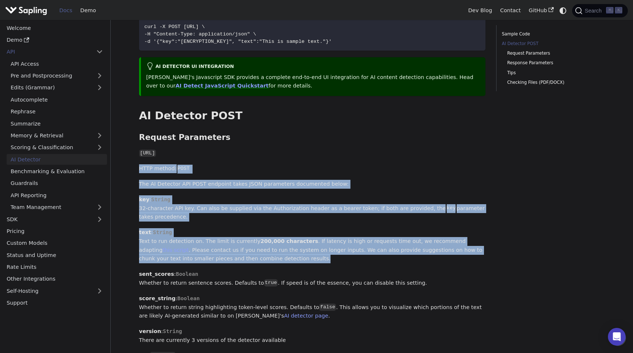
drag, startPoint x: 311, startPoint y: 235, endPoint x: 324, endPoint y: 143, distance: 93.2
click at [324, 143] on div "AI Detector The endpoint computes the probability that a piece of text is AI-ge…" at bounding box center [312, 349] width 347 height 1096
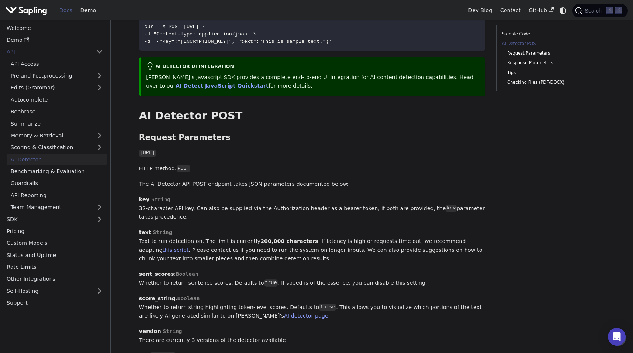
click at [325, 149] on p "[URL]" at bounding box center [312, 153] width 347 height 9
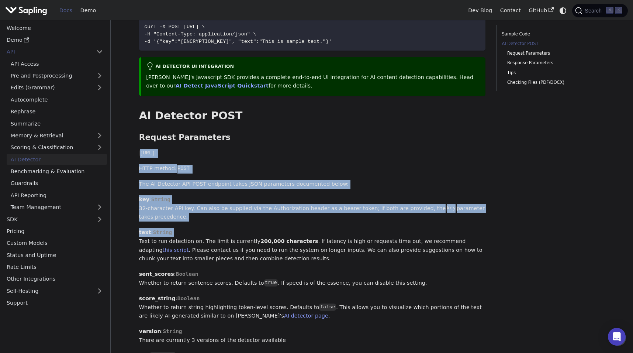
drag, startPoint x: 325, startPoint y: 140, endPoint x: 321, endPoint y: 220, distance: 80.6
click at [321, 220] on div "AI Detector The endpoint computes the probability that a piece of text is AI-ge…" at bounding box center [312, 349] width 347 height 1096
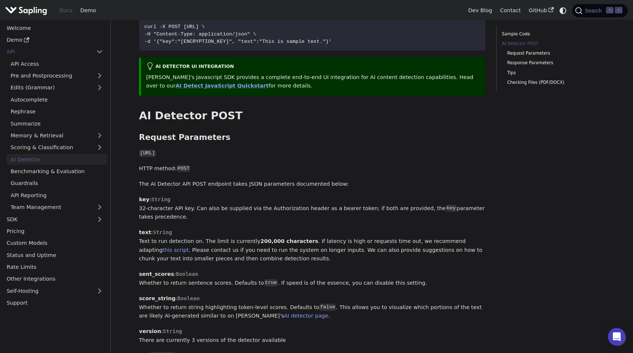
click at [321, 228] on p "text : String Text to run detection on. The limit is currently 200,000 characte…" at bounding box center [312, 245] width 347 height 35
click at [320, 231] on p "text : String Text to run detection on. The limit is currently 200,000 characte…" at bounding box center [312, 245] width 347 height 35
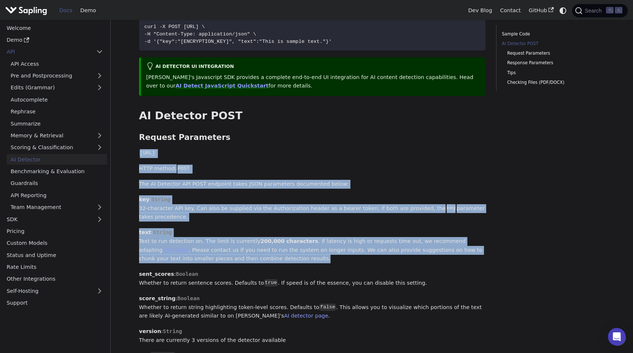
drag, startPoint x: 320, startPoint y: 231, endPoint x: 323, endPoint y: 130, distance: 100.8
click at [323, 132] on div "AI Detector The endpoint computes the probability that a piece of text is AI-ge…" at bounding box center [312, 349] width 347 height 1096
click at [323, 130] on div "AI Detector The endpoint computes the probability that a piece of text is AI-ge…" at bounding box center [312, 349] width 347 height 1096
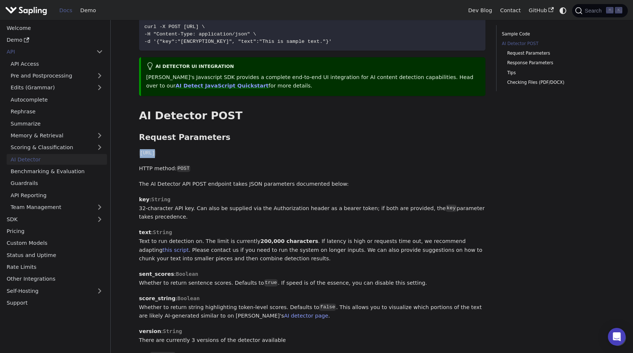
click at [323, 130] on div "AI Detector The endpoint computes the probability that a piece of text is AI-ge…" at bounding box center [312, 349] width 347 height 1096
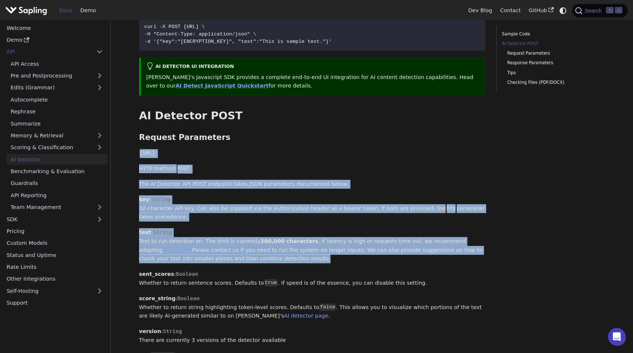
drag, startPoint x: 323, startPoint y: 130, endPoint x: 323, endPoint y: 235, distance: 104.8
click at [323, 232] on div "AI Detector The endpoint computes the probability that a piece of text is AI-ge…" at bounding box center [312, 349] width 347 height 1096
click at [323, 235] on p "text : String Text to run detection on. The limit is currently 200,000 characte…" at bounding box center [312, 245] width 347 height 35
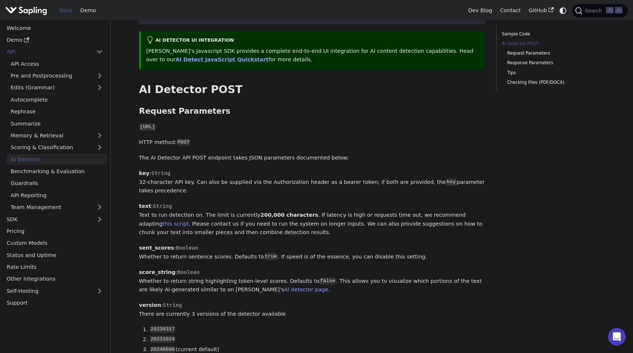
scroll to position [288, 0]
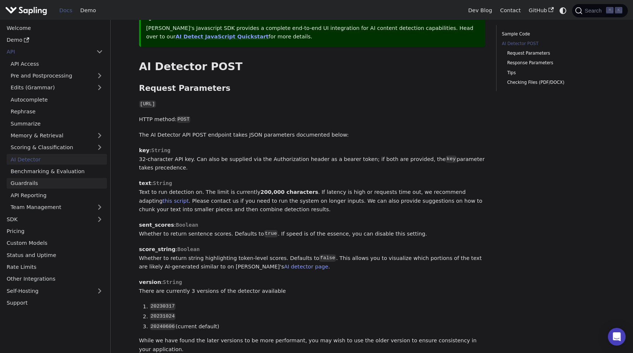
click at [60, 179] on link "Guardrails" at bounding box center [57, 183] width 100 height 11
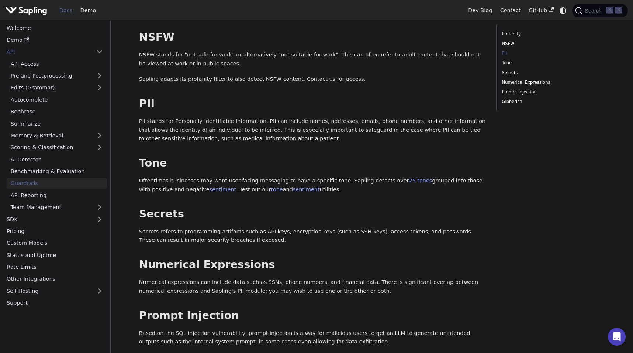
scroll to position [326, 0]
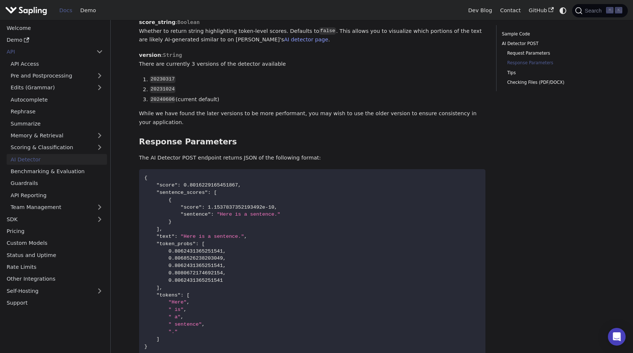
scroll to position [533, 0]
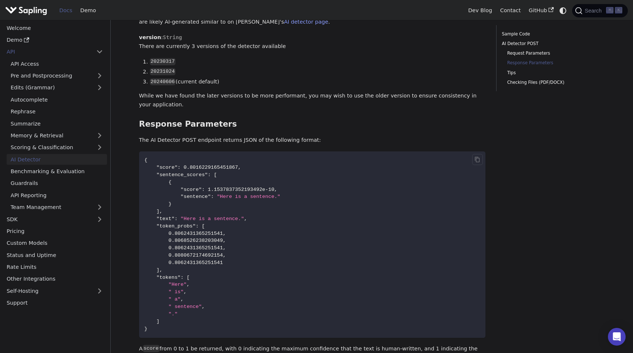
click at [214, 187] on span "1.1537837352193492e-10" at bounding box center [241, 190] width 66 height 6
click at [195, 187] on span ""score"" at bounding box center [191, 190] width 21 height 6
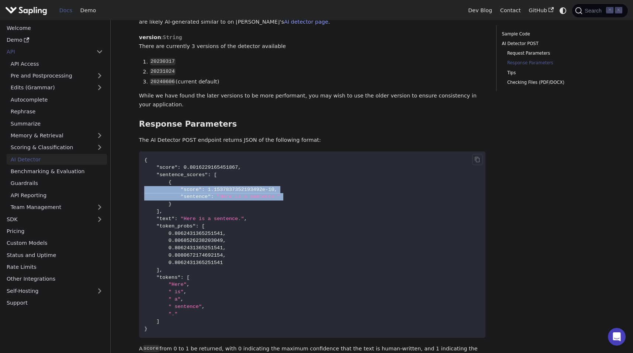
drag, startPoint x: 195, startPoint y: 174, endPoint x: 195, endPoint y: 183, distance: 8.9
click at [195, 182] on code "{ "score" : 0.8016229165451867 , "sentence_scores" : [ { "score" : 1.1537837352…" at bounding box center [312, 244] width 347 height 186
click at [195, 194] on span ""sentence"" at bounding box center [196, 197] width 30 height 6
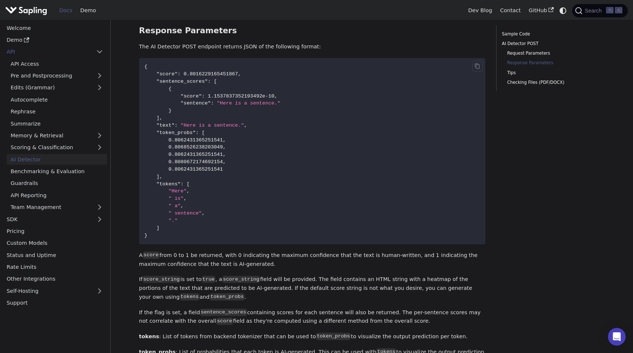
scroll to position [628, 0]
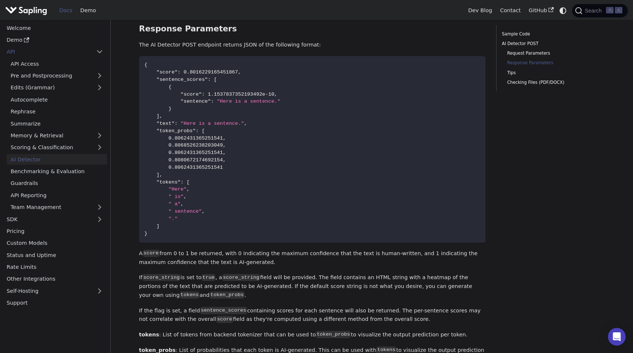
click at [208, 249] on p "A score from 0 to 1 be returned, with 0 indicating the maximum confidence that …" at bounding box center [312, 258] width 347 height 18
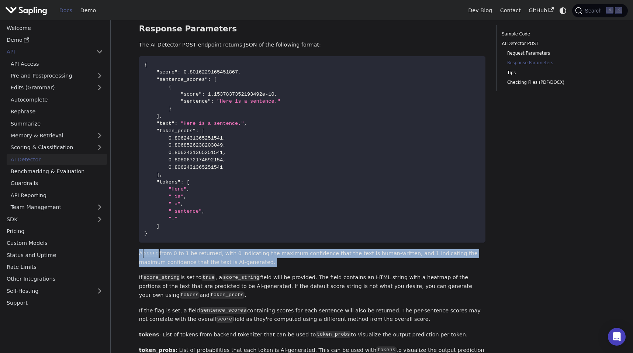
click at [208, 249] on p "A score from 0 to 1 be returned, with 0 indicating the maximum confidence that …" at bounding box center [312, 258] width 347 height 18
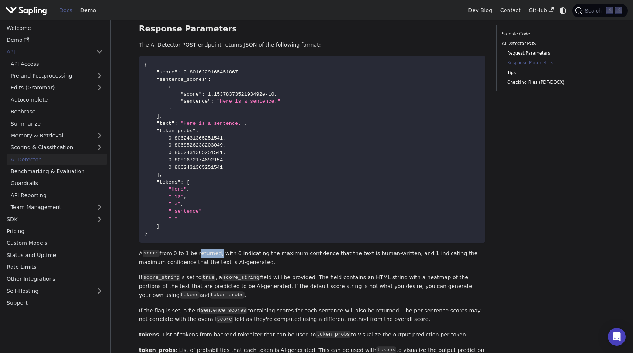
click at [208, 249] on p "A score from 0 to 1 be returned, with 0 indicating the maximum confidence that …" at bounding box center [312, 258] width 347 height 18
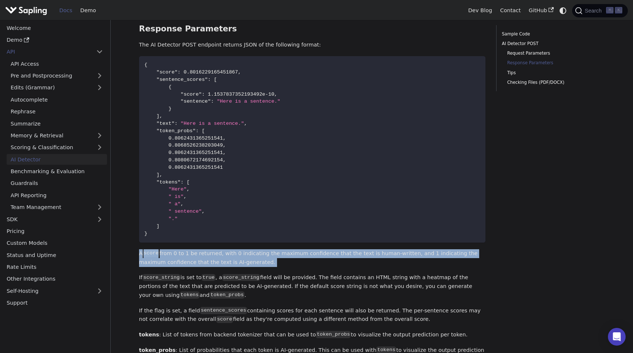
click at [208, 249] on p "A score from 0 to 1 be returned, with 0 indicating the maximum confidence that …" at bounding box center [312, 258] width 347 height 18
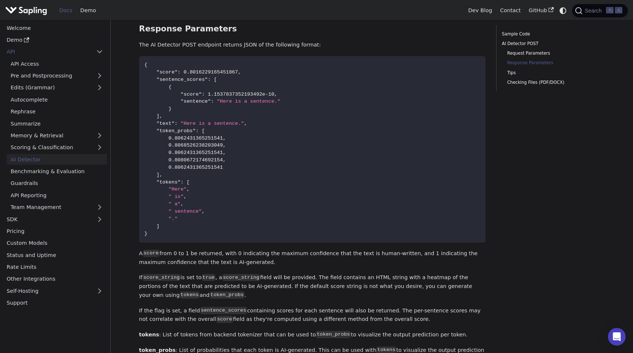
click at [215, 249] on p "A score from 0 to 1 be returned, with 0 indicating the maximum confidence that …" at bounding box center [312, 258] width 347 height 18
click at [216, 249] on p "A score from 0 to 1 be returned, with 0 indicating the maximum confidence that …" at bounding box center [312, 258] width 347 height 18
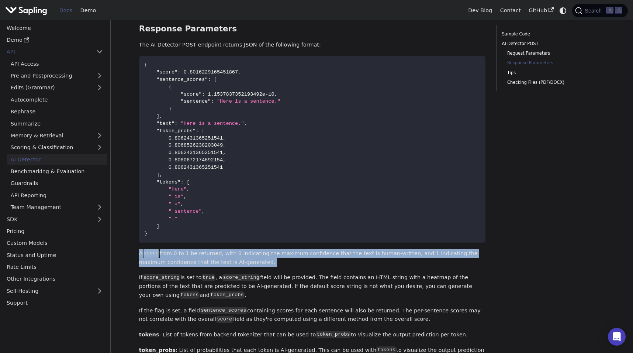
click at [216, 249] on p "A score from 0 to 1 be returned, with 0 indicating the maximum confidence that …" at bounding box center [312, 258] width 347 height 18
copy div "A score from 0 to 1 be returned, with 0 indicating the maximum confidence that …"
